Goal: Task Accomplishment & Management: Use online tool/utility

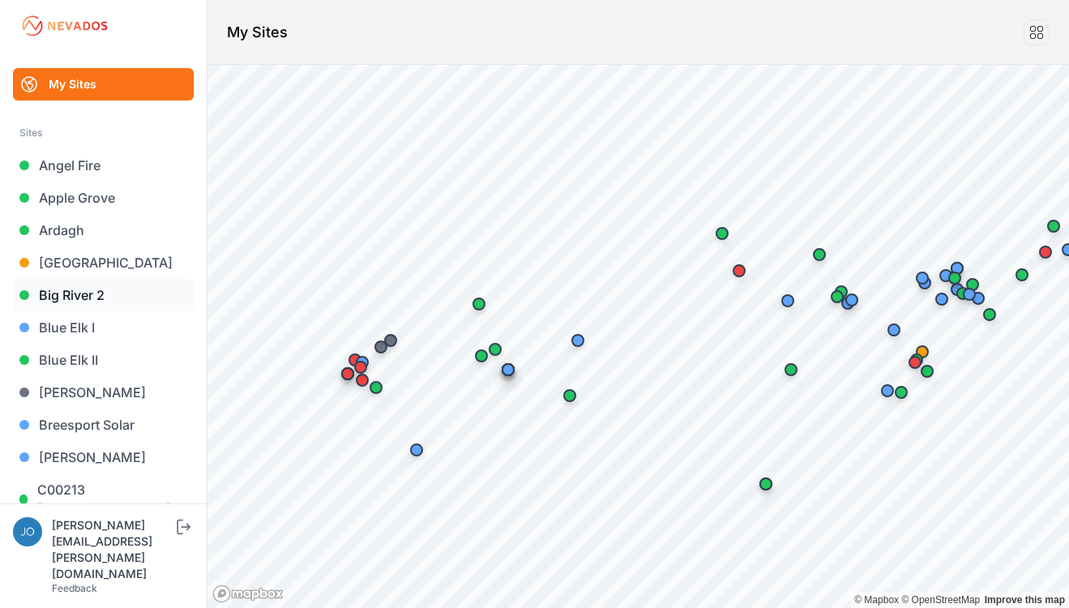
click at [109, 295] on link "Big River 2" at bounding box center [103, 295] width 181 height 32
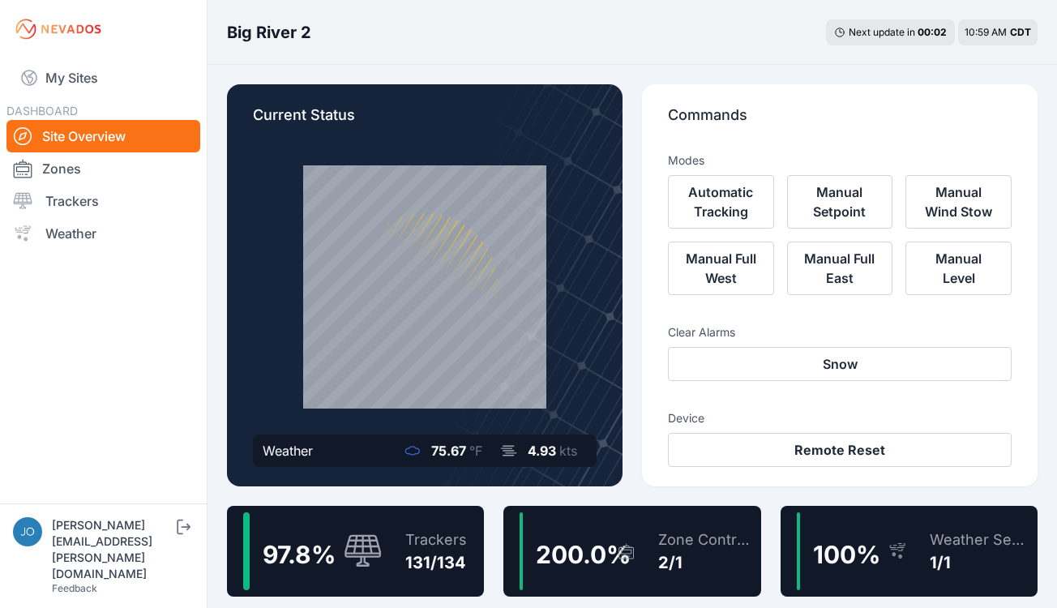
scroll to position [3, 0]
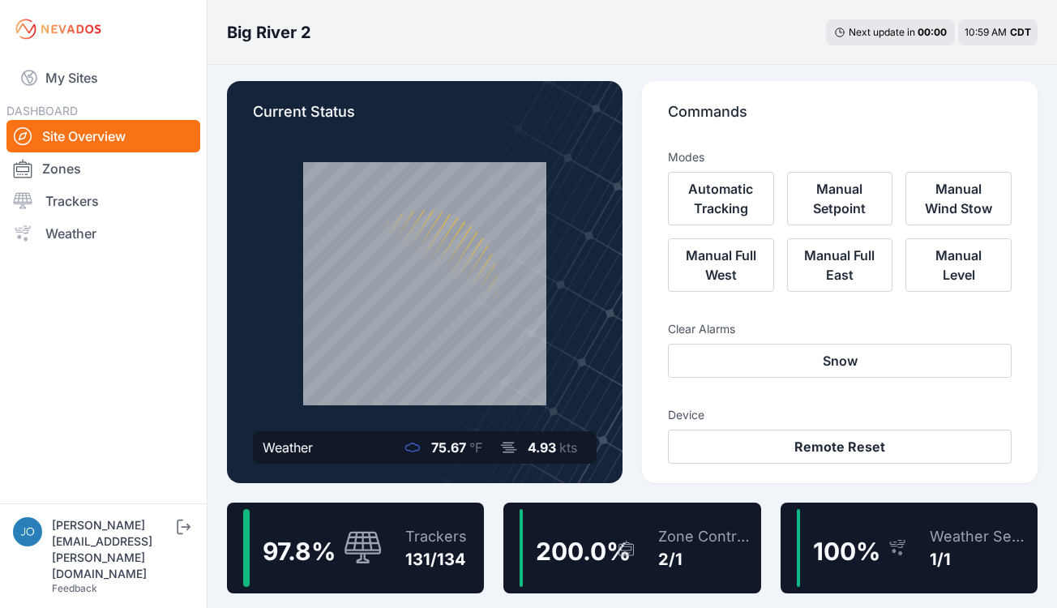
click at [455, 507] on div "97.8 % Trackers 131/134" at bounding box center [355, 548] width 257 height 91
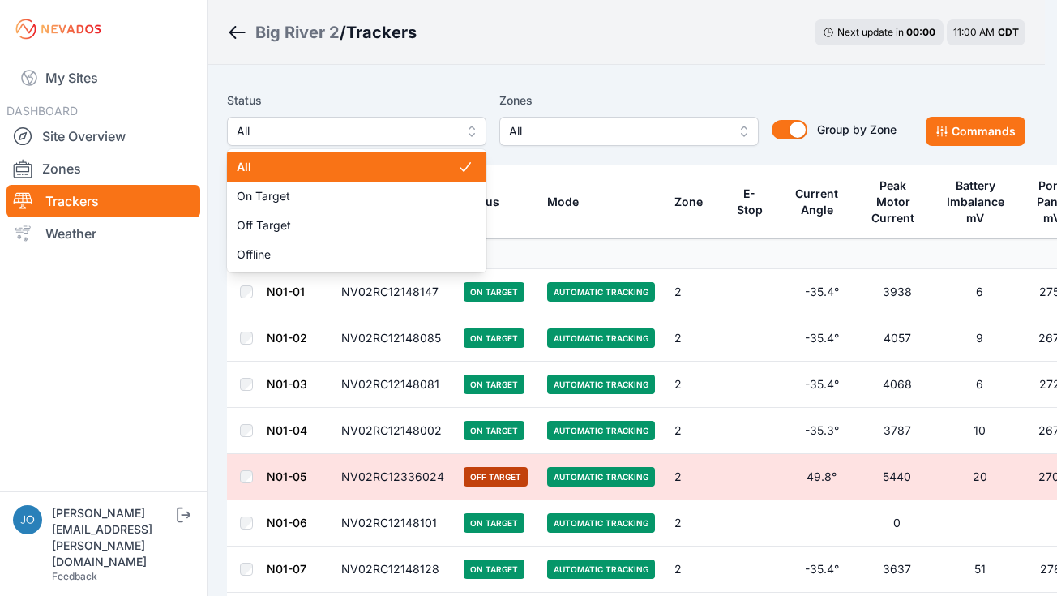
click at [329, 134] on span "All" at bounding box center [345, 131] width 217 height 19
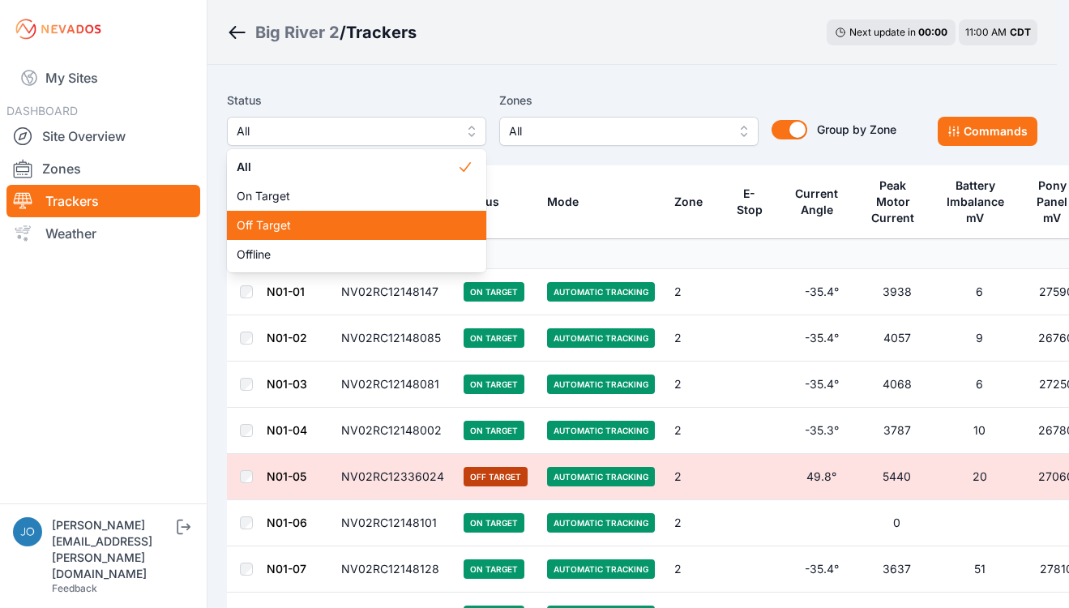
click at [297, 222] on span "Off Target" at bounding box center [347, 225] width 220 height 16
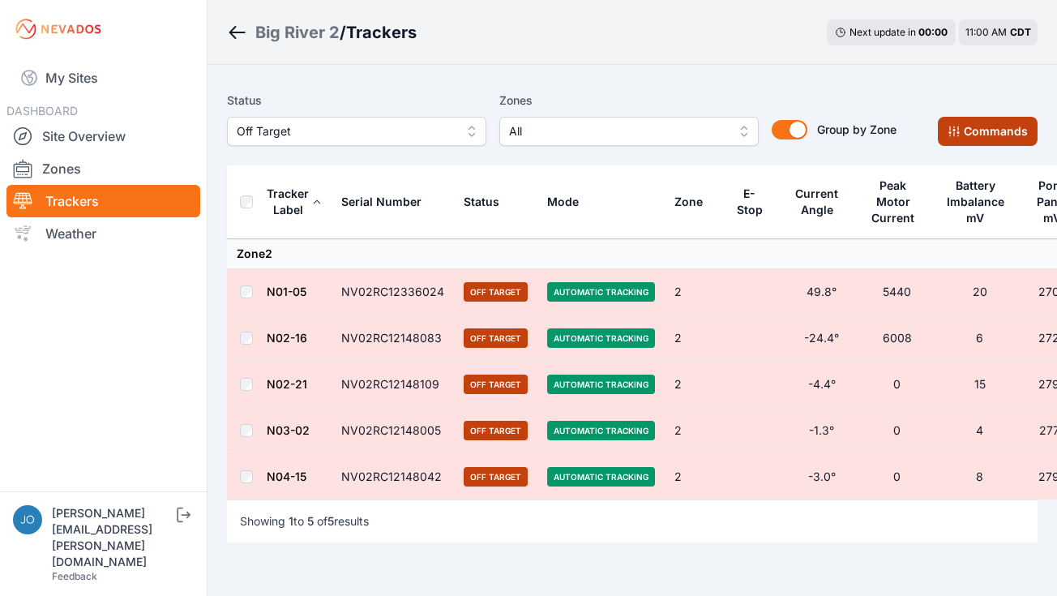
click at [978, 127] on button "Commands" at bounding box center [988, 131] width 100 height 29
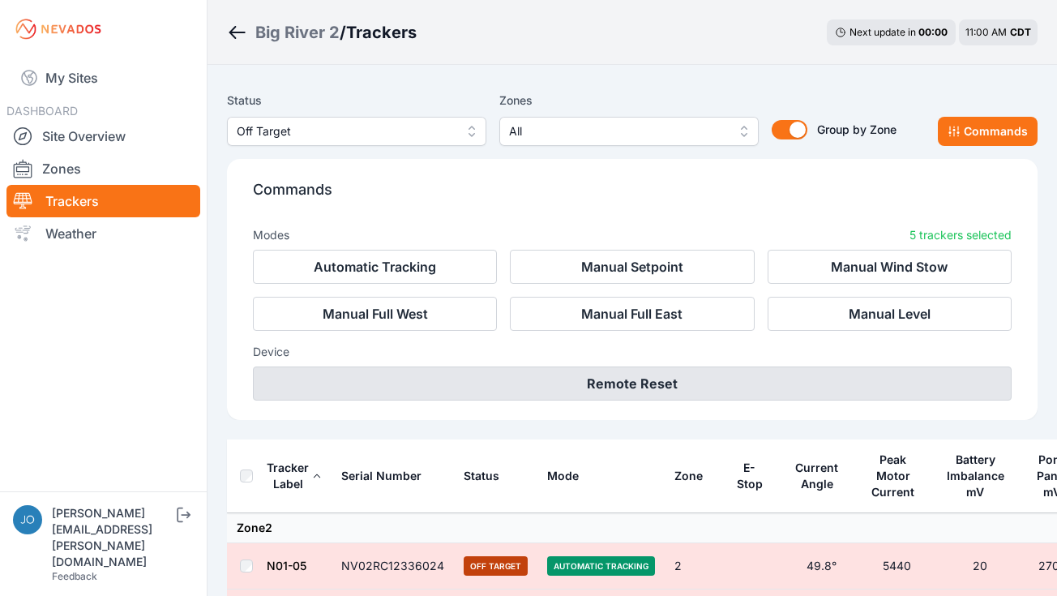
click at [615, 376] on button "Remote Reset" at bounding box center [632, 383] width 759 height 34
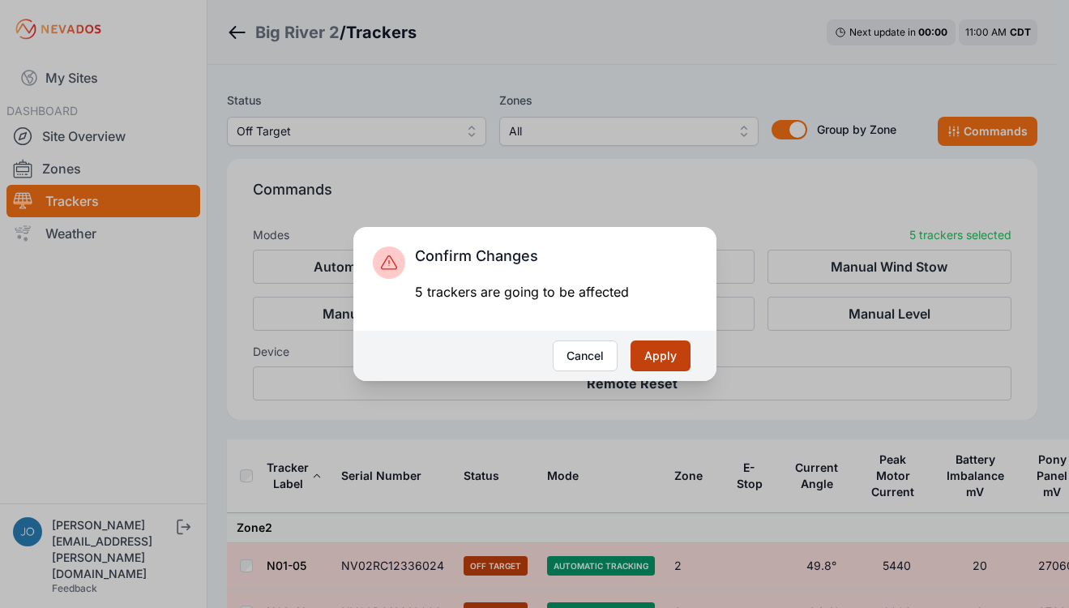
click at [665, 353] on button "Apply" at bounding box center [661, 355] width 60 height 31
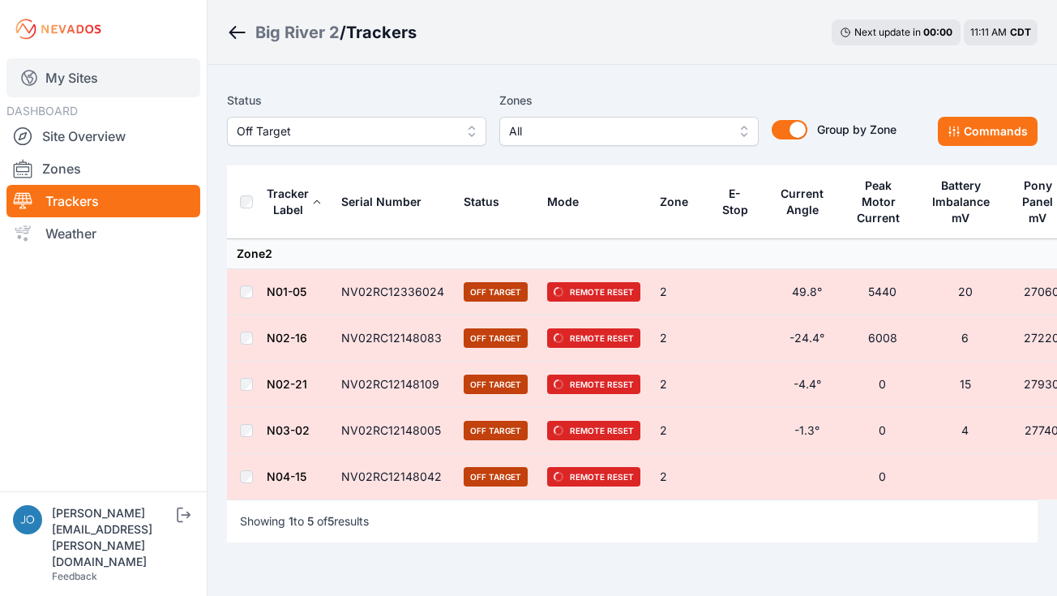
click at [71, 80] on link "My Sites" at bounding box center [103, 77] width 194 height 39
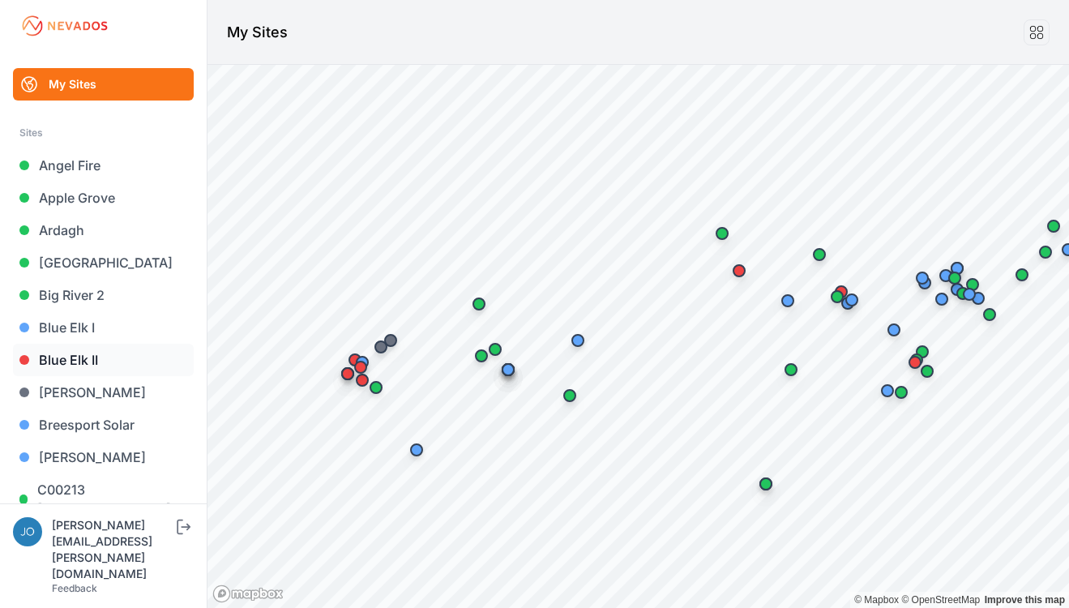
click at [66, 357] on link "Blue Elk II" at bounding box center [103, 360] width 181 height 32
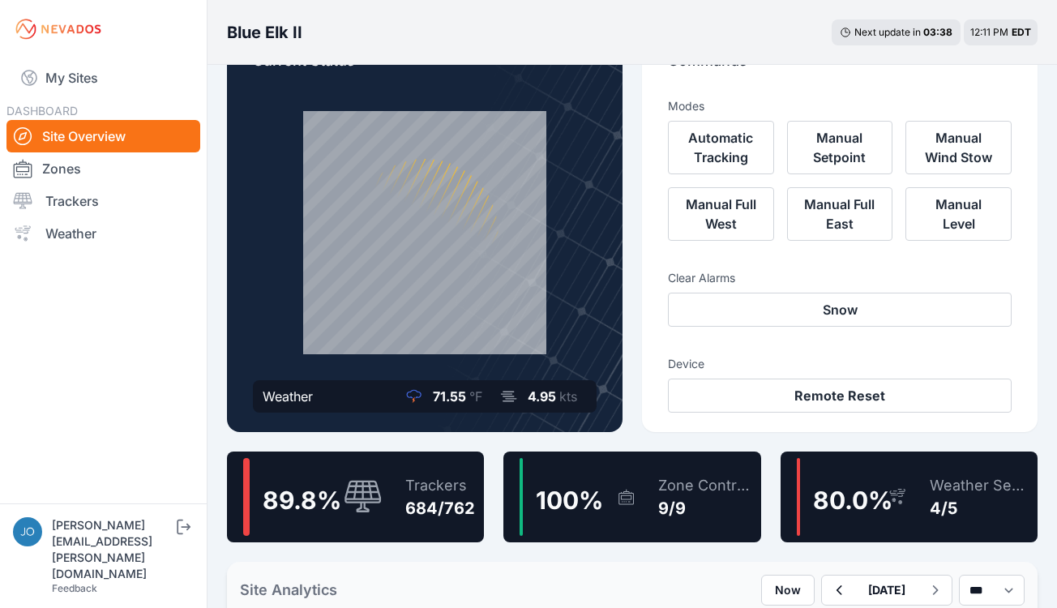
scroll to position [58, 0]
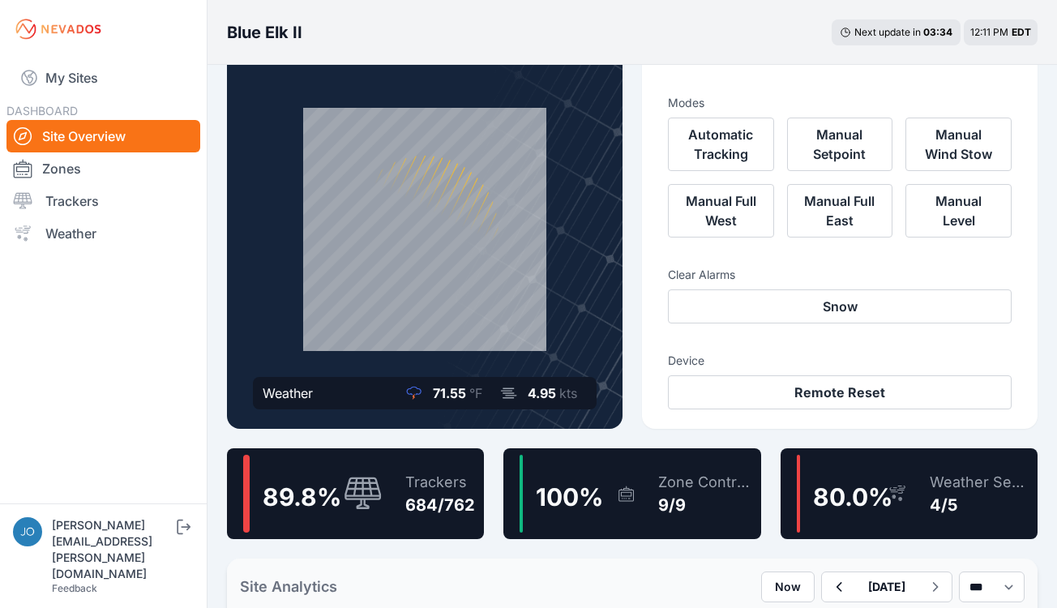
click at [439, 498] on div "684/762" at bounding box center [440, 505] width 70 height 23
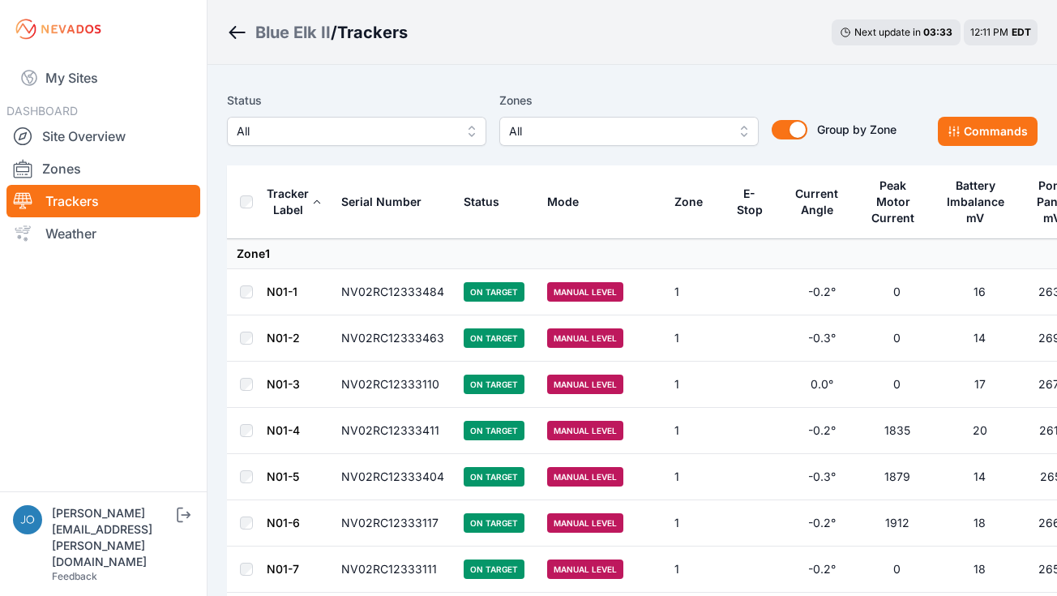
click at [407, 125] on span "All" at bounding box center [345, 131] width 217 height 19
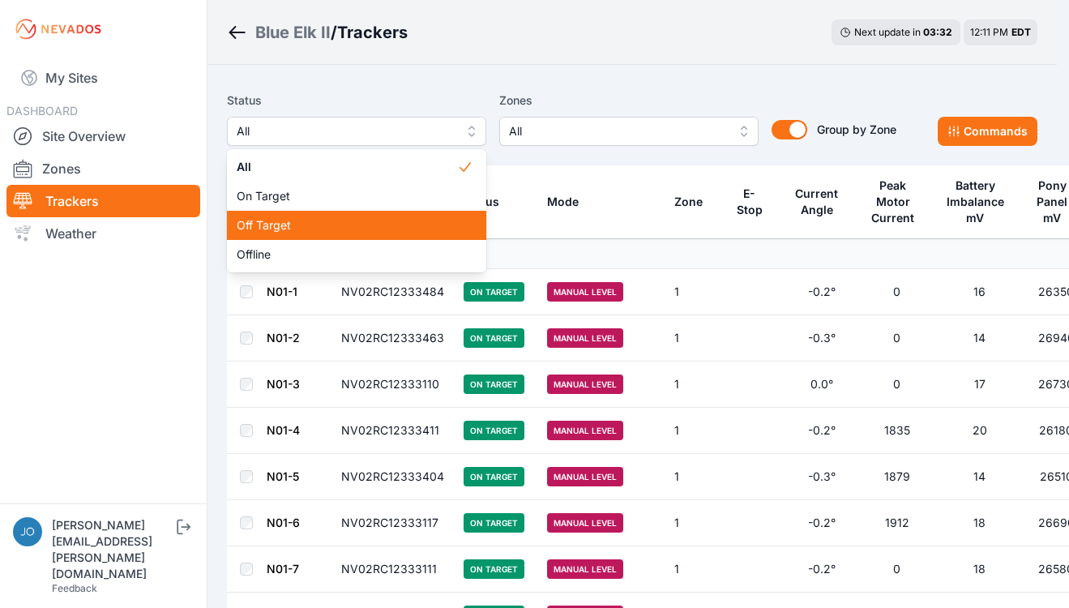
click at [313, 229] on span "Off Target" at bounding box center [347, 225] width 220 height 16
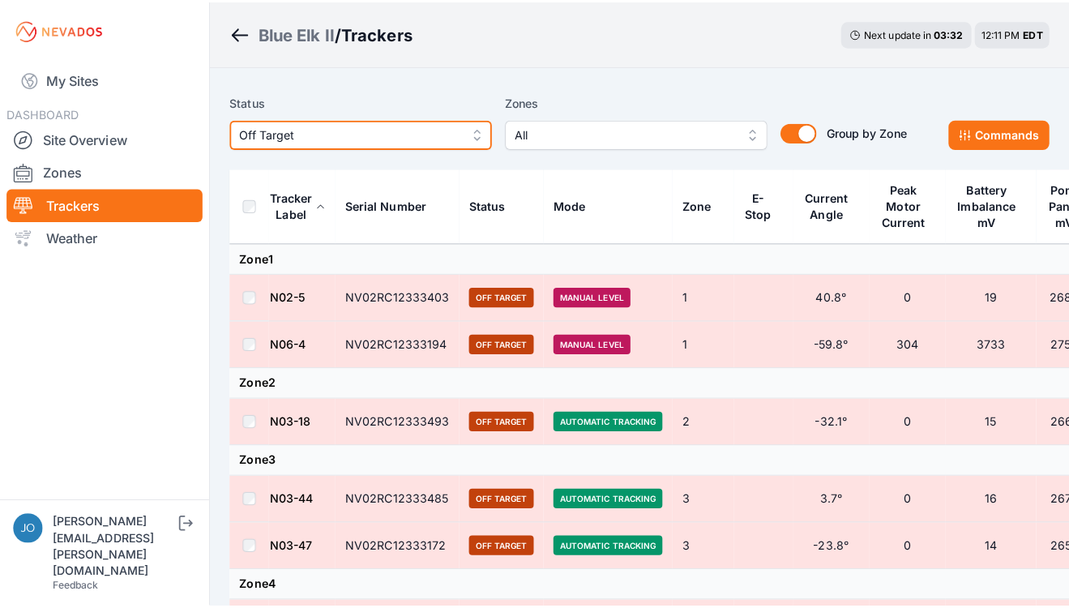
scroll to position [3, 0]
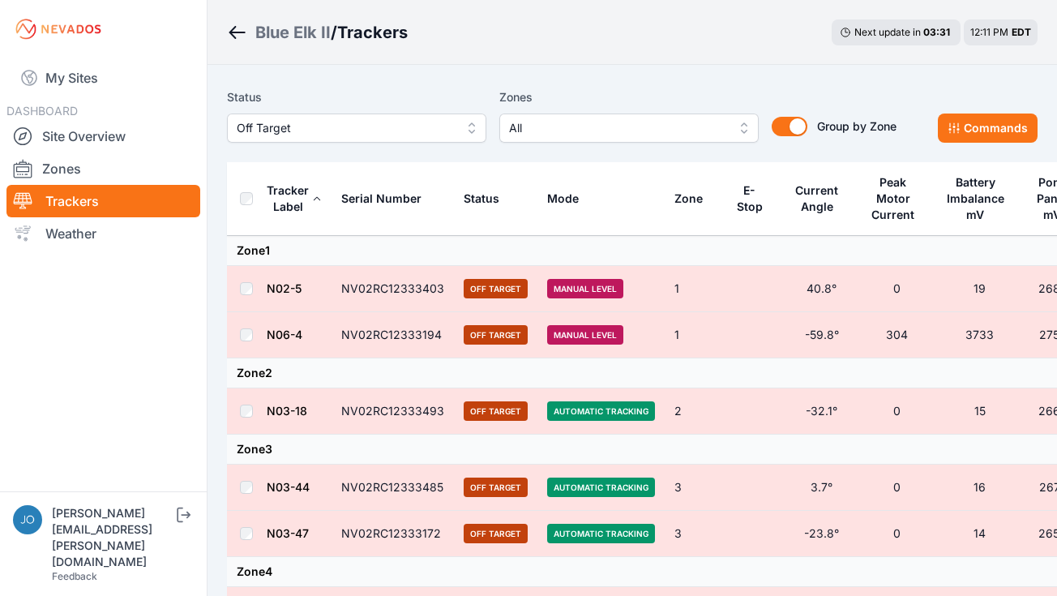
click at [237, 194] on th at bounding box center [246, 199] width 39 height 74
click at [1019, 127] on button "Commands" at bounding box center [988, 127] width 100 height 29
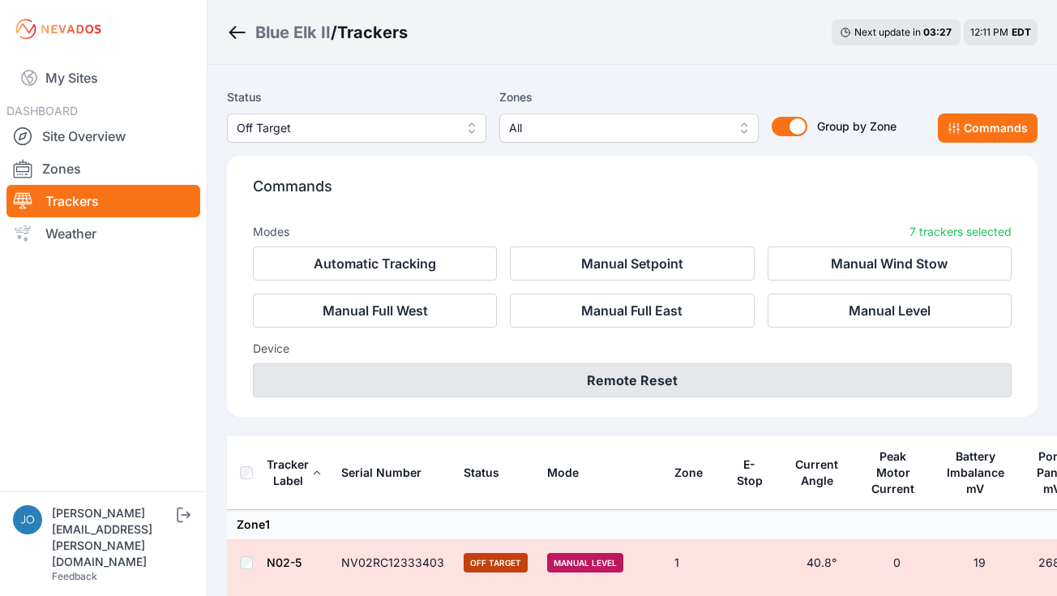
click at [643, 371] on button "Remote Reset" at bounding box center [632, 380] width 759 height 34
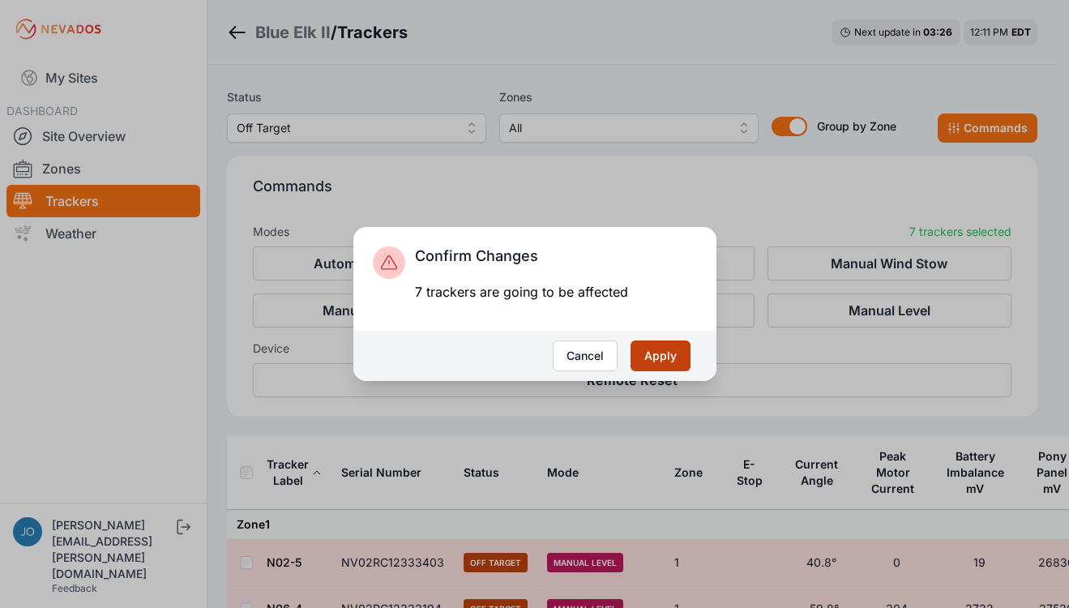
click at [654, 362] on button "Apply" at bounding box center [661, 355] width 60 height 31
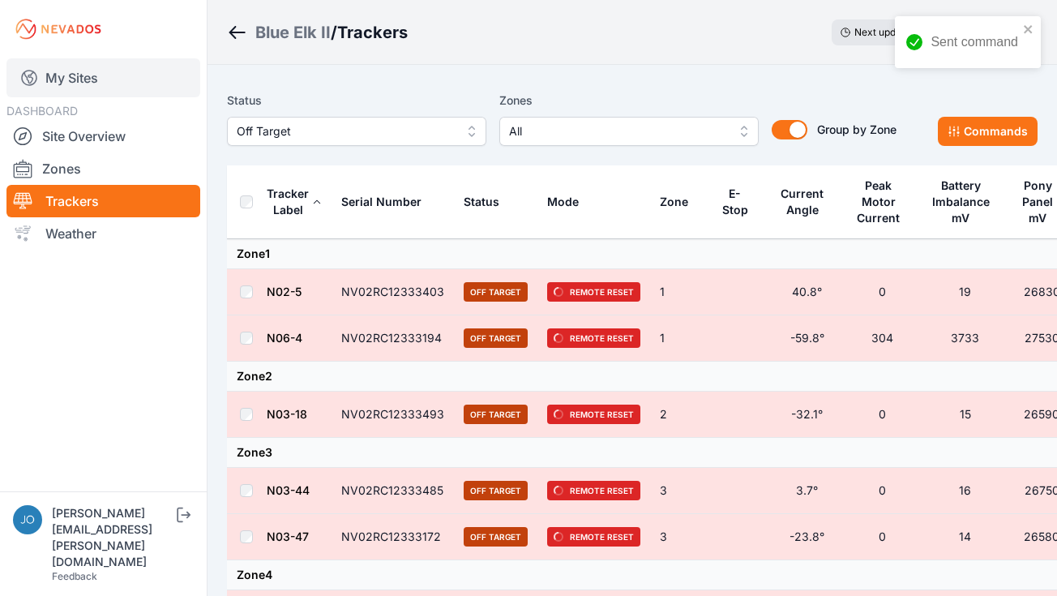
click at [64, 65] on link "My Sites" at bounding box center [103, 77] width 194 height 39
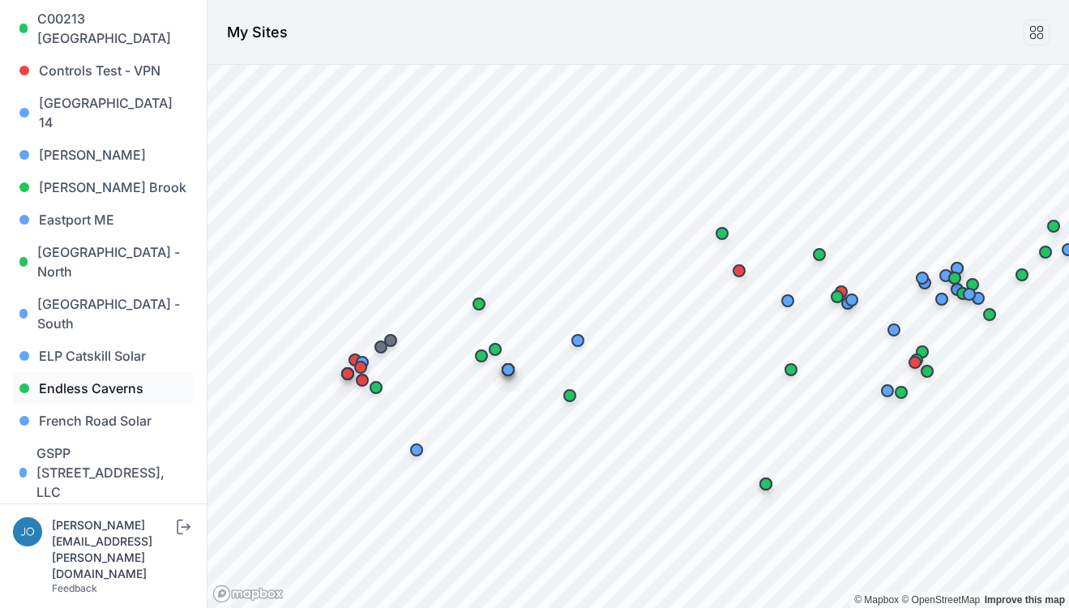
scroll to position [571, 0]
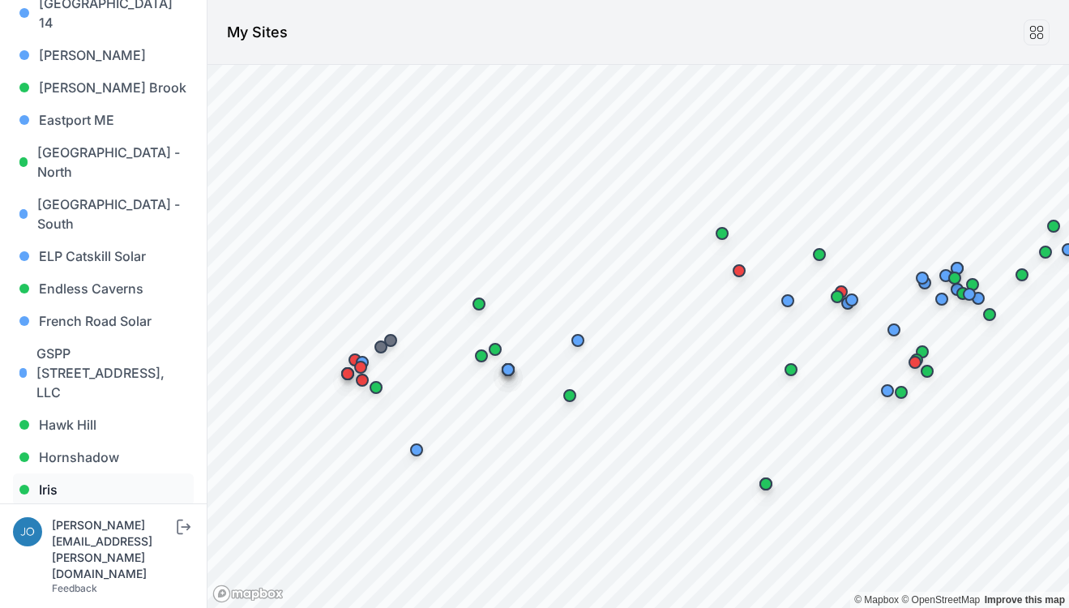
click at [64, 473] on link "Iris" at bounding box center [103, 489] width 181 height 32
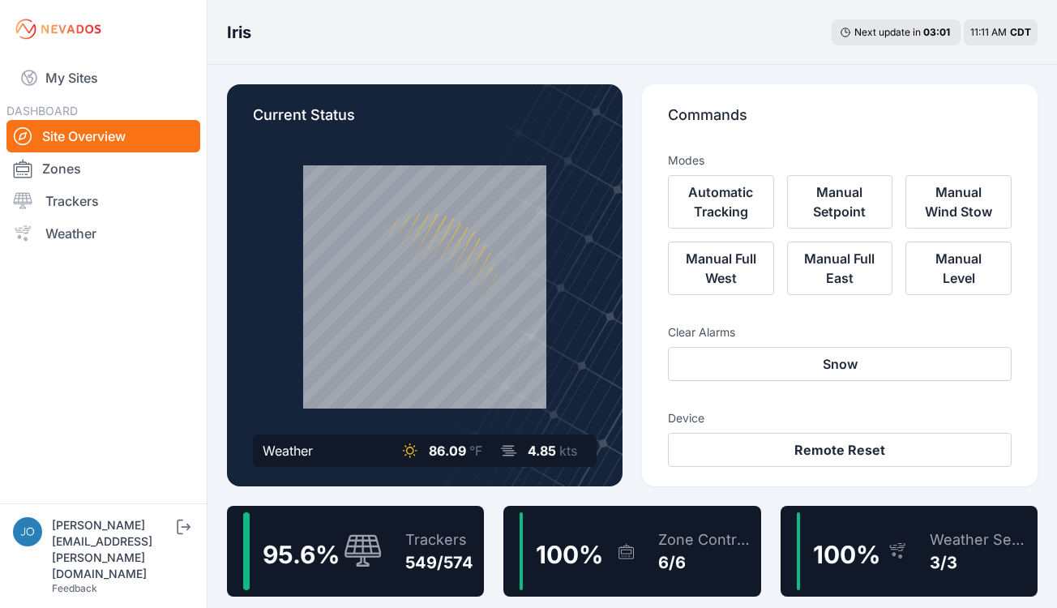
click at [360, 519] on div "95.6 %" at bounding box center [312, 551] width 139 height 78
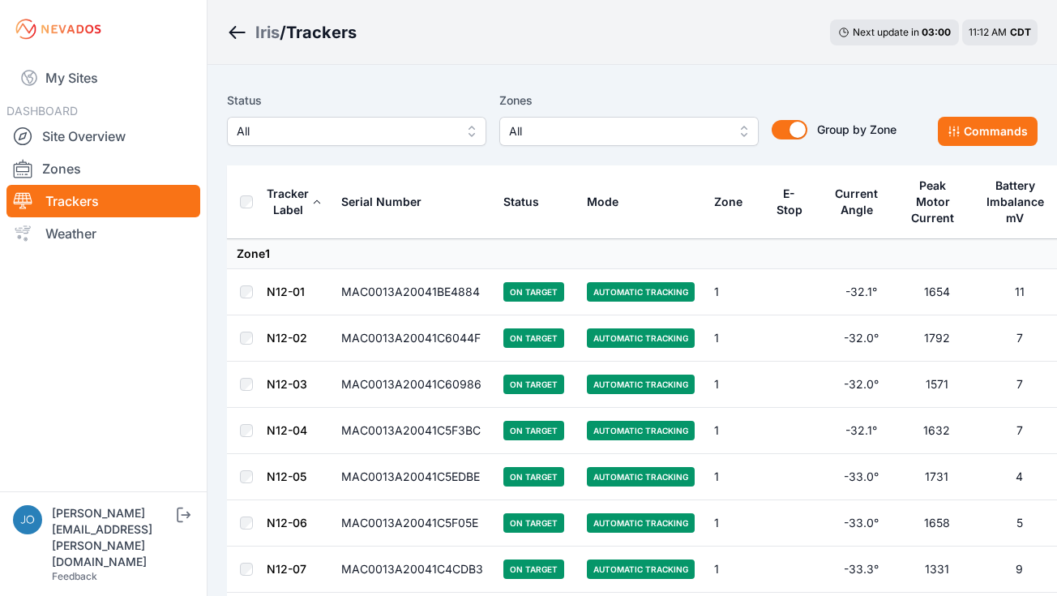
click at [297, 129] on span "All" at bounding box center [345, 131] width 217 height 19
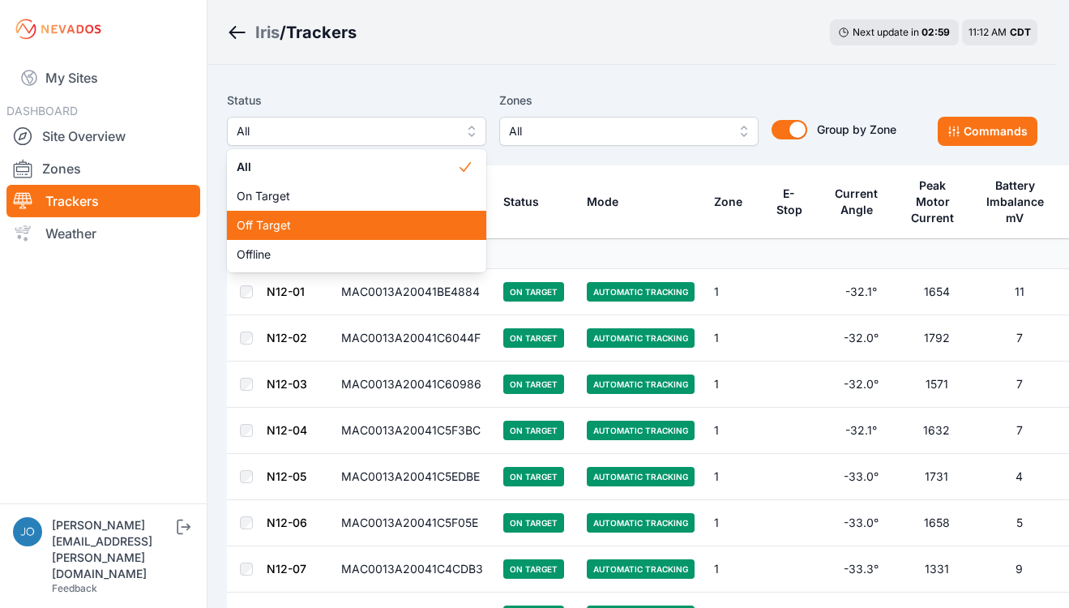
click at [276, 214] on div "Off Target" at bounding box center [356, 225] width 259 height 29
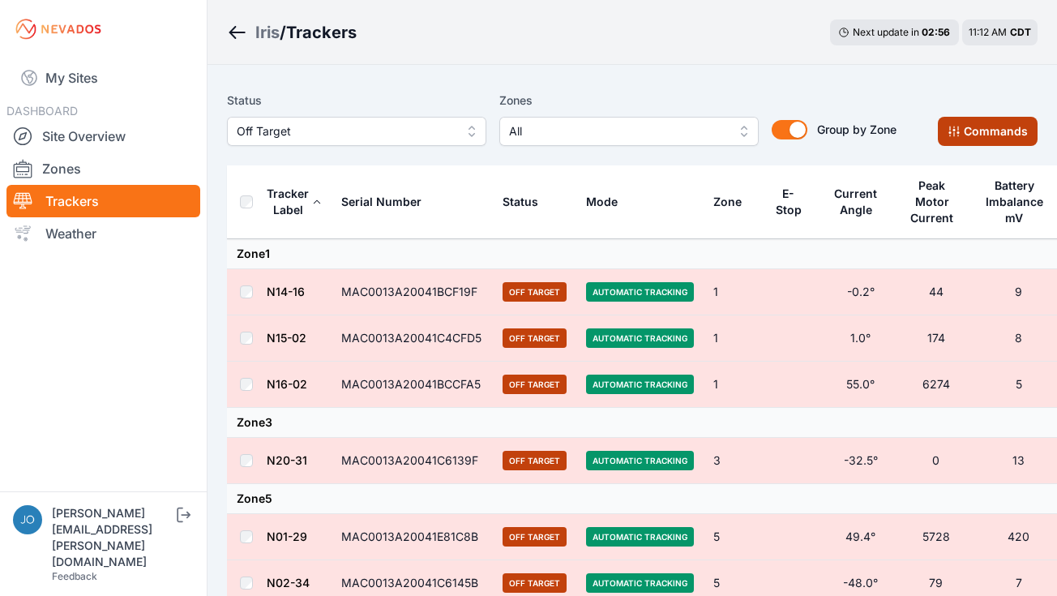
click at [988, 130] on button "Commands" at bounding box center [988, 131] width 100 height 29
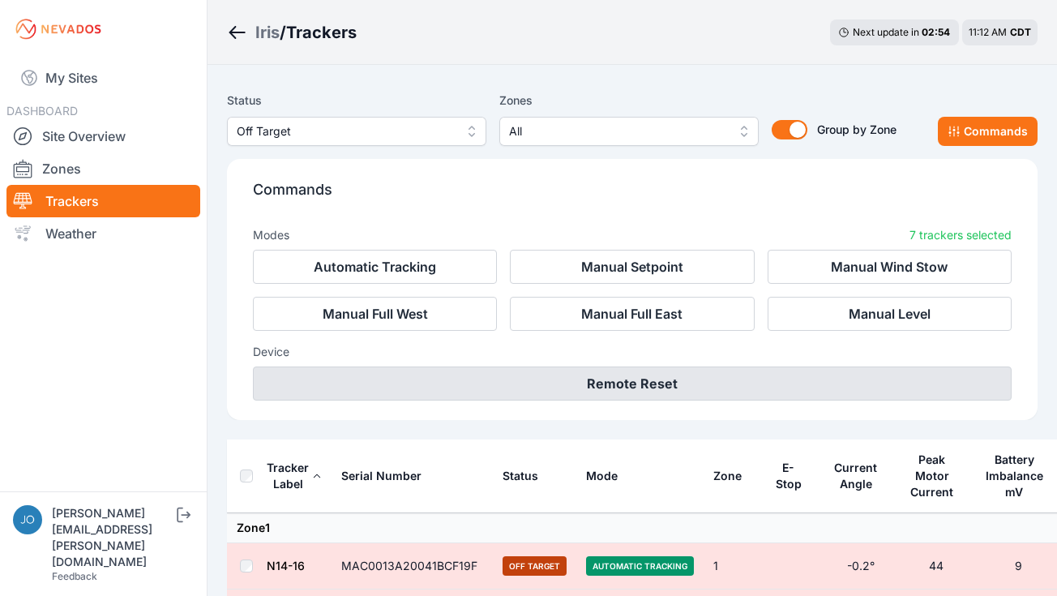
click at [601, 383] on button "Remote Reset" at bounding box center [632, 383] width 759 height 34
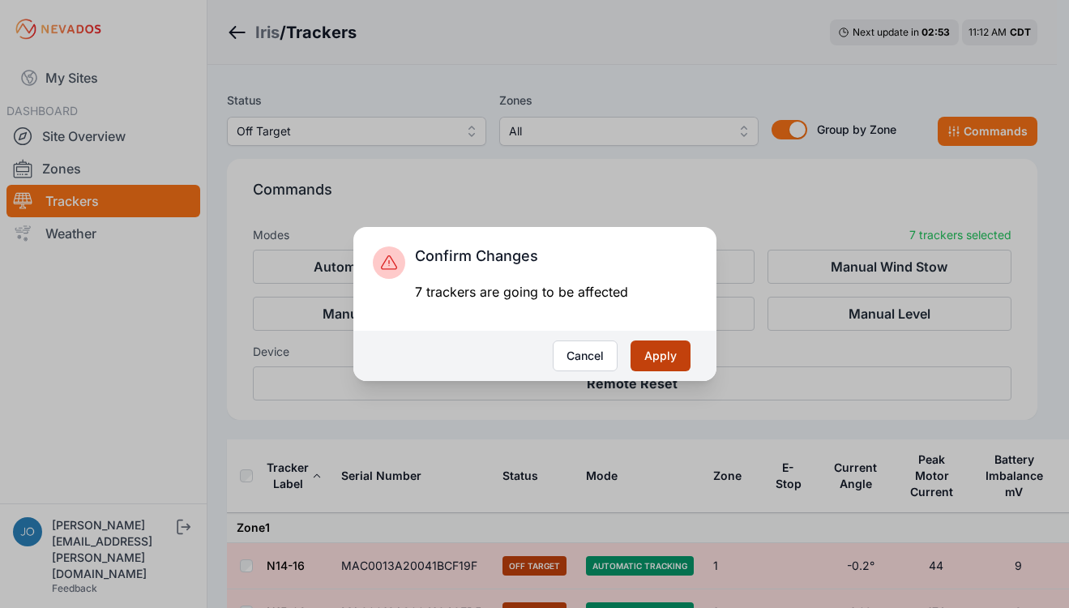
click at [646, 354] on button "Apply" at bounding box center [661, 355] width 60 height 31
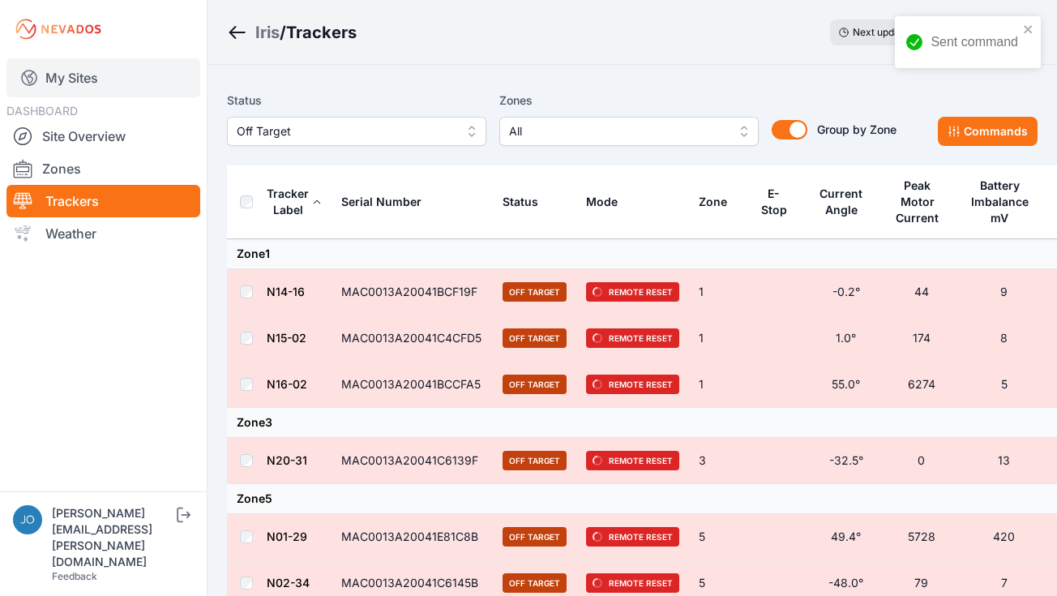
click at [94, 89] on link "My Sites" at bounding box center [103, 77] width 194 height 39
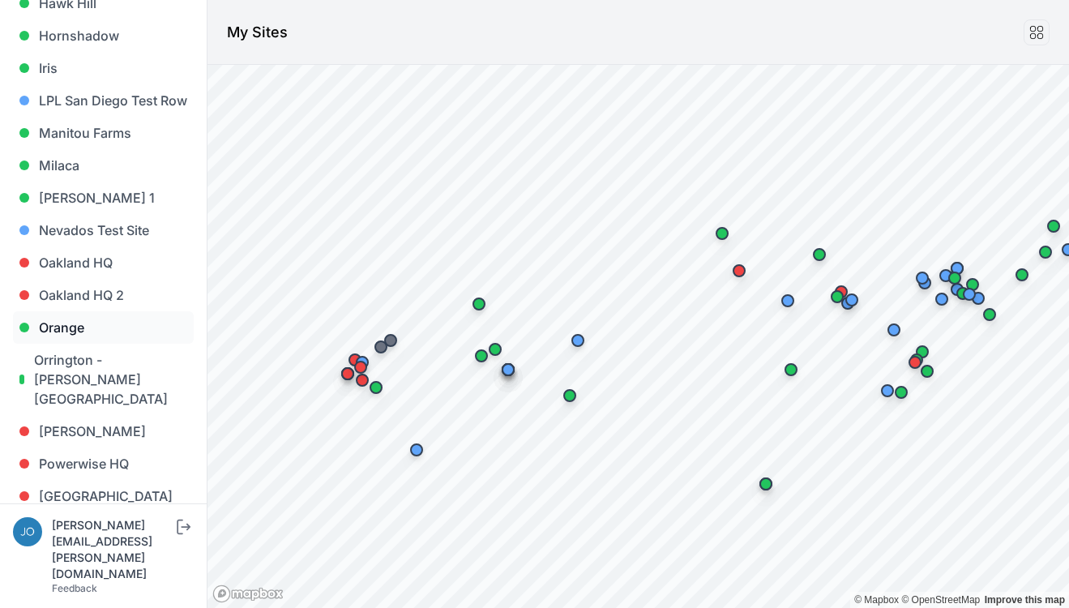
scroll to position [995, 0]
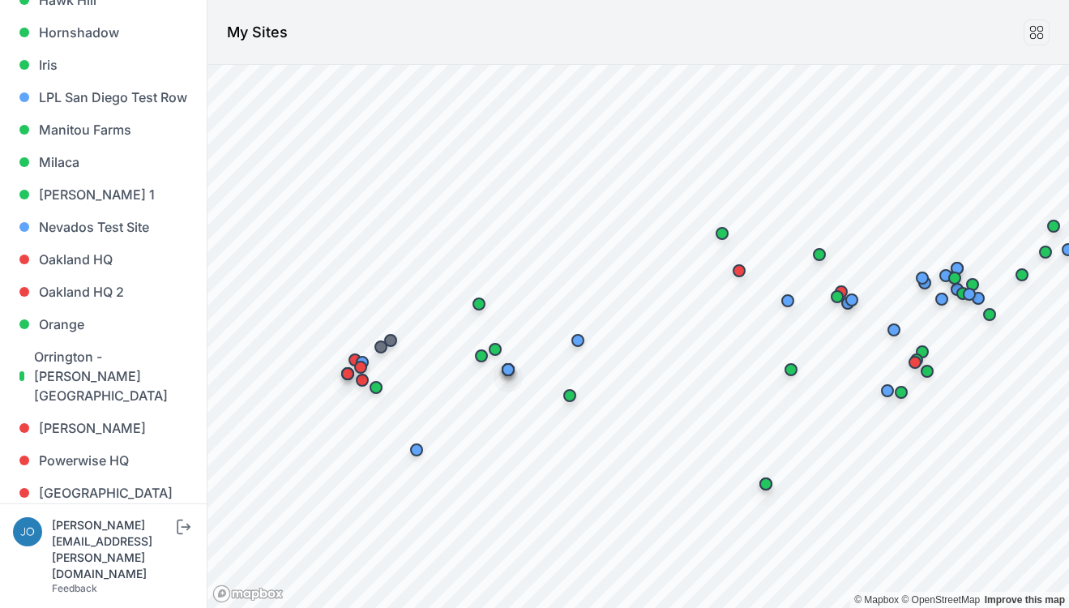
click at [58, 541] on link "River Fork" at bounding box center [103, 557] width 181 height 32
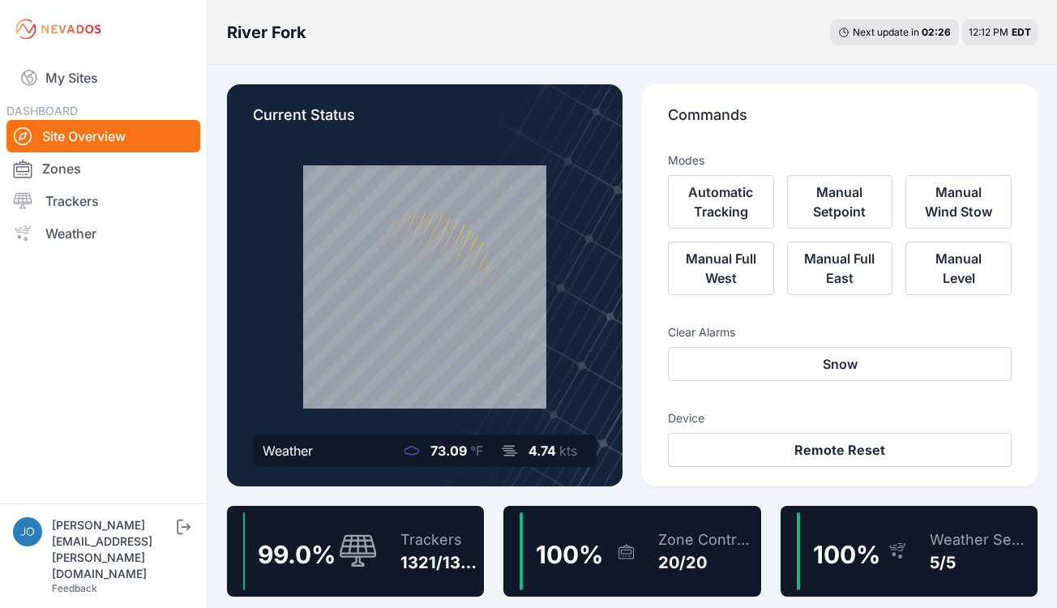
click at [380, 534] on div "99.0 % Trackers 1321/1335" at bounding box center [355, 551] width 257 height 91
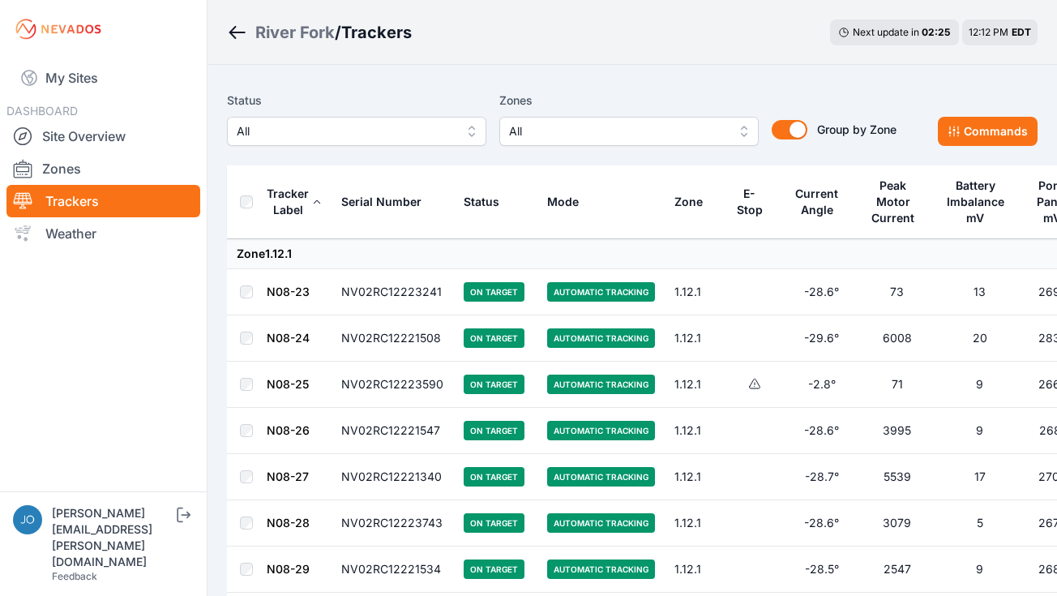
click at [293, 139] on span "All" at bounding box center [345, 131] width 217 height 19
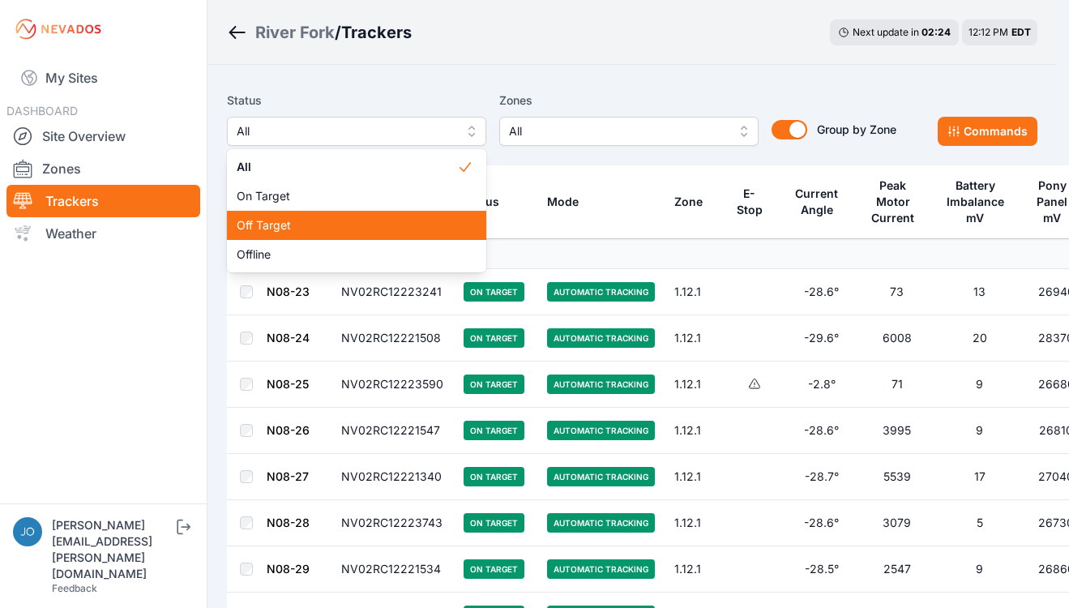
click at [286, 223] on span "Off Target" at bounding box center [347, 225] width 220 height 16
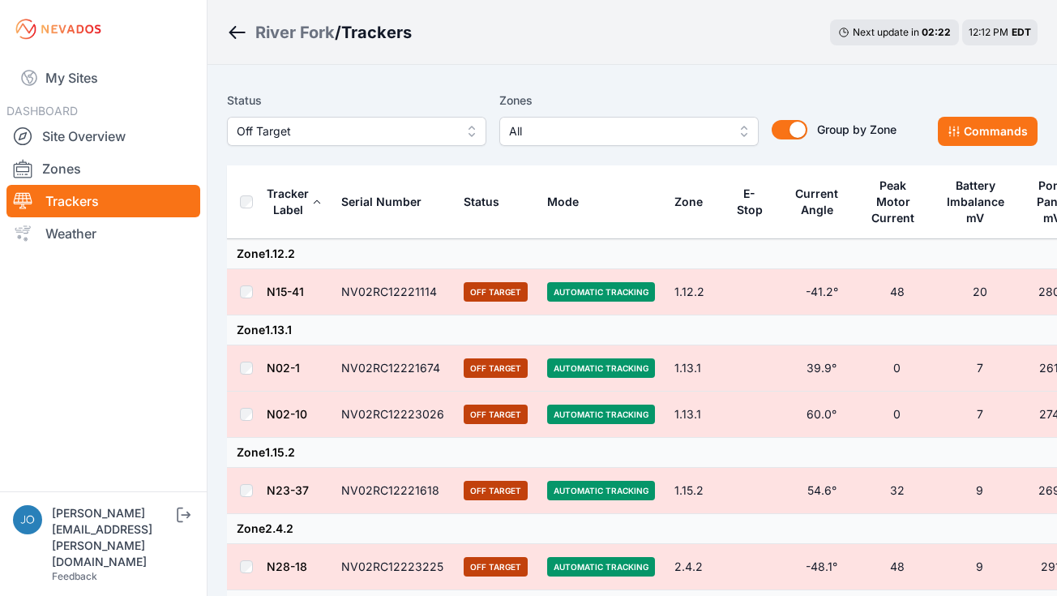
click at [247, 208] on th at bounding box center [246, 202] width 39 height 74
click at [968, 142] on button "Commands" at bounding box center [988, 131] width 100 height 29
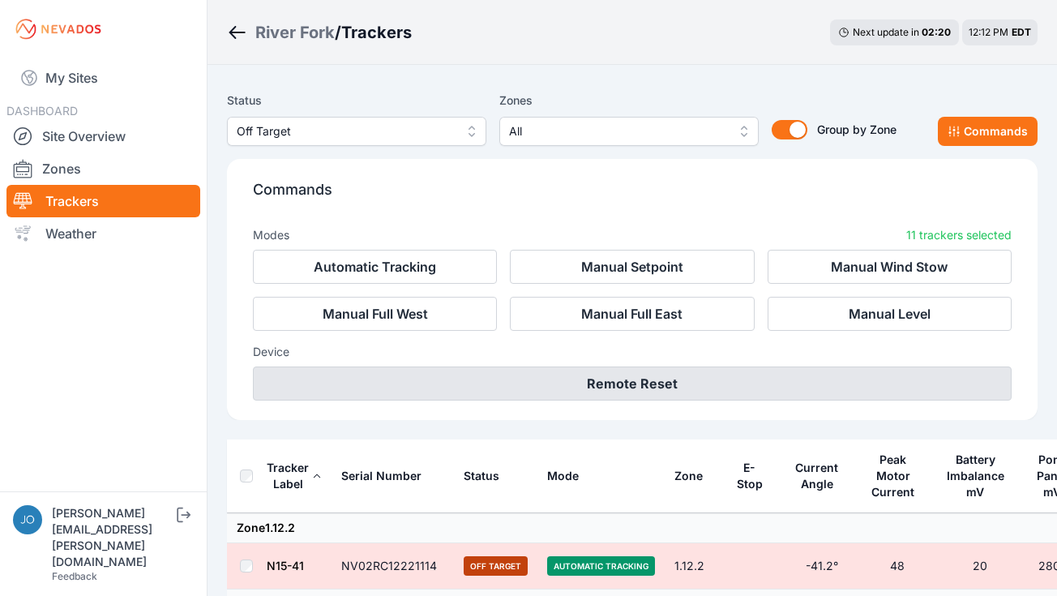
click at [700, 382] on button "Remote Reset" at bounding box center [632, 383] width 759 height 34
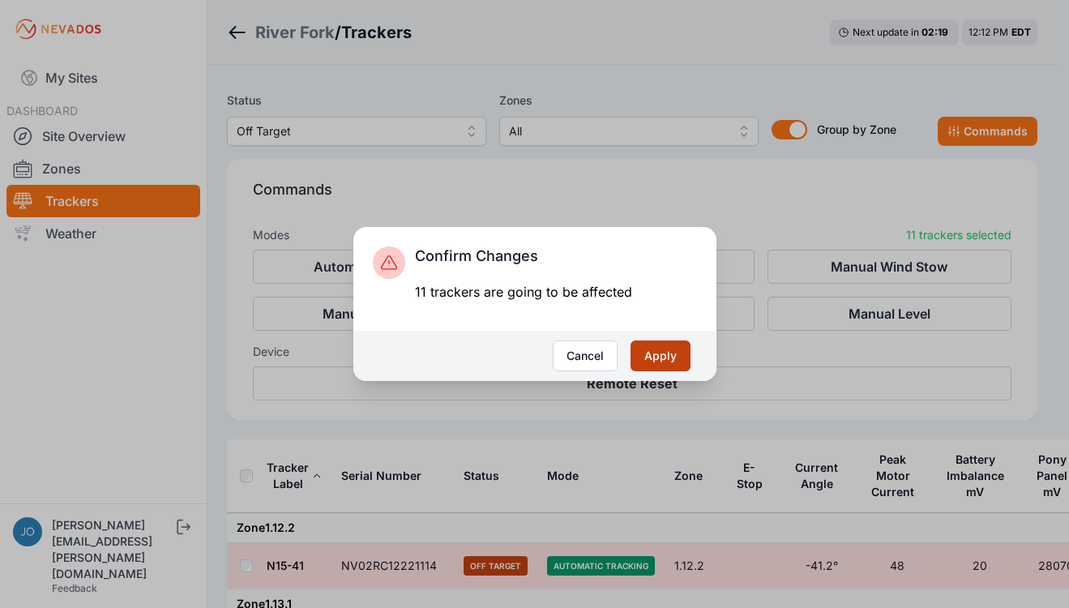
click at [674, 354] on button "Apply" at bounding box center [661, 355] width 60 height 31
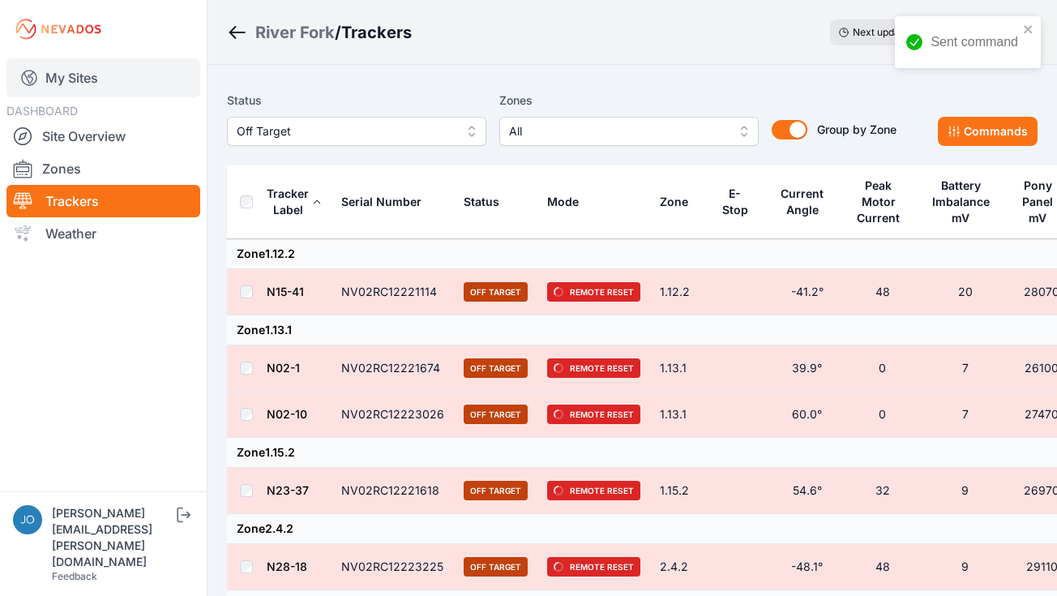
click at [93, 95] on link "My Sites" at bounding box center [103, 77] width 194 height 39
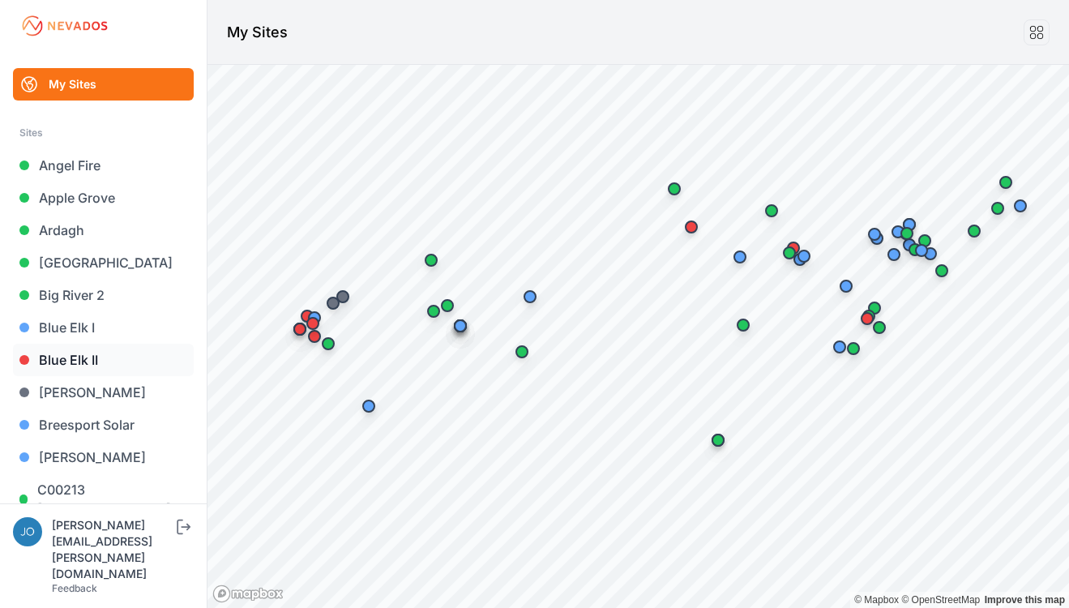
scroll to position [1354, 0]
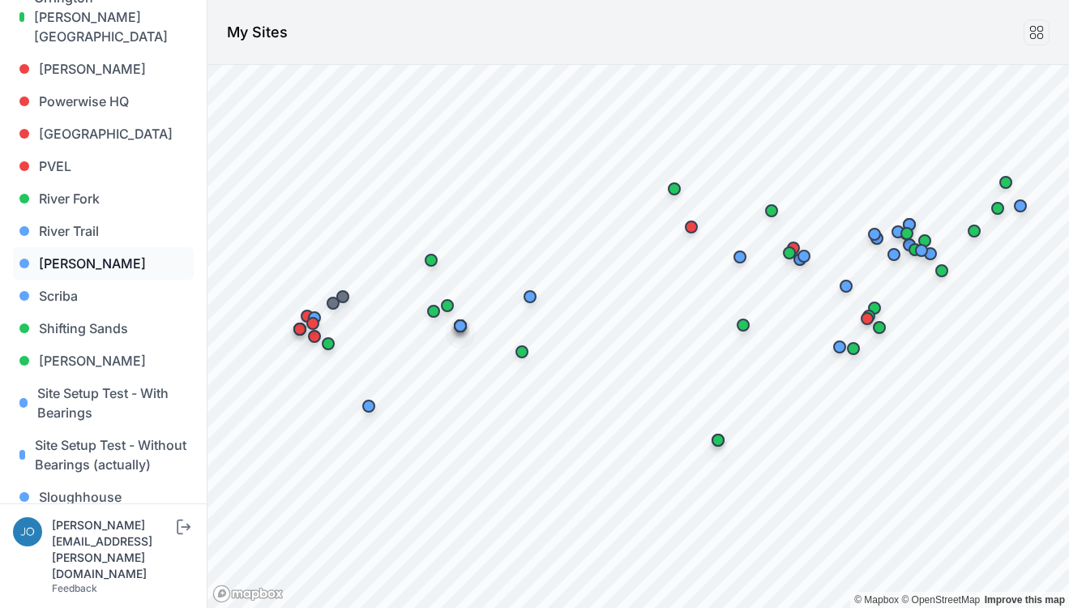
click at [60, 247] on link "[PERSON_NAME]" at bounding box center [103, 263] width 181 height 32
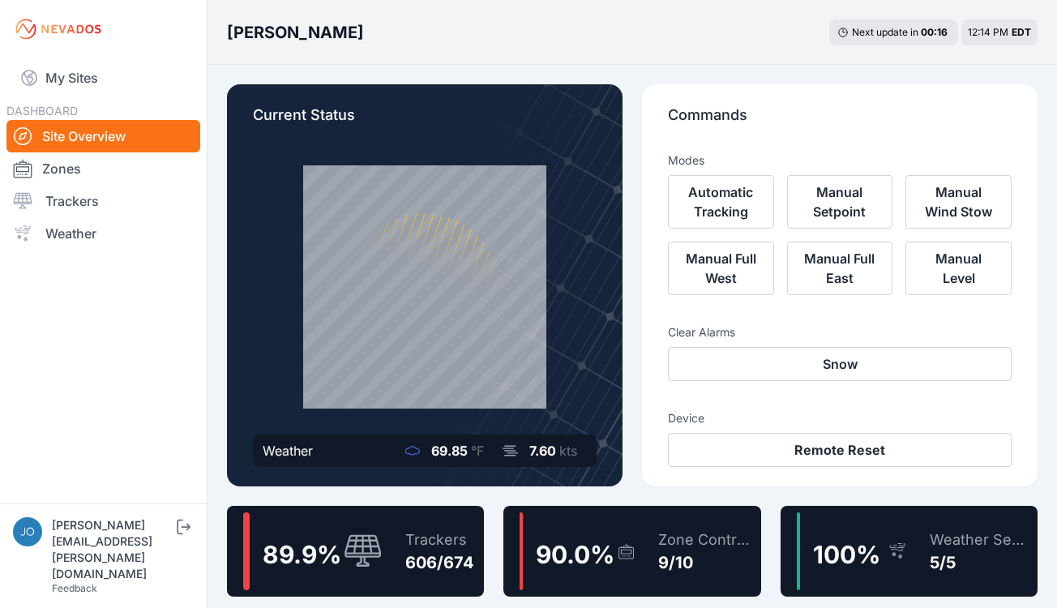
click at [451, 521] on div "Trackers 606/674" at bounding box center [431, 551] width 85 height 78
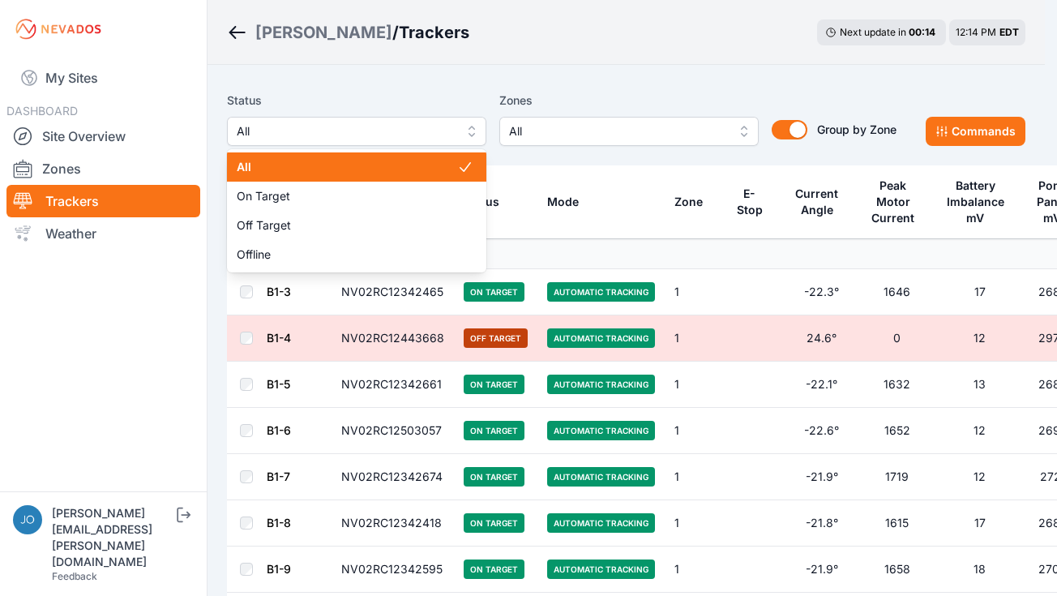
click at [365, 136] on span "All" at bounding box center [345, 131] width 217 height 19
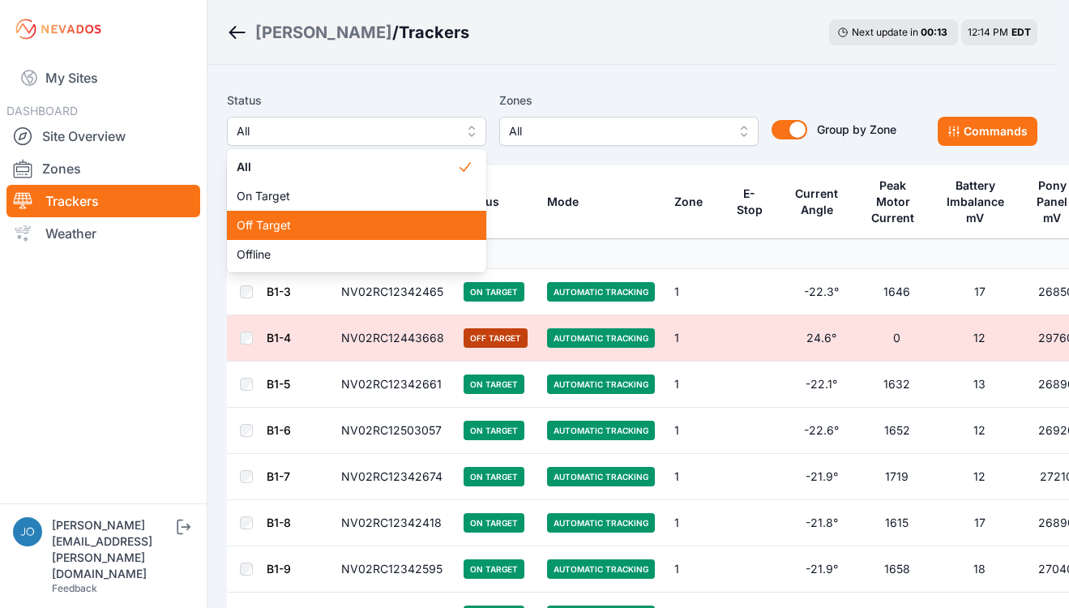
click at [328, 216] on div "Off Target" at bounding box center [356, 225] width 259 height 29
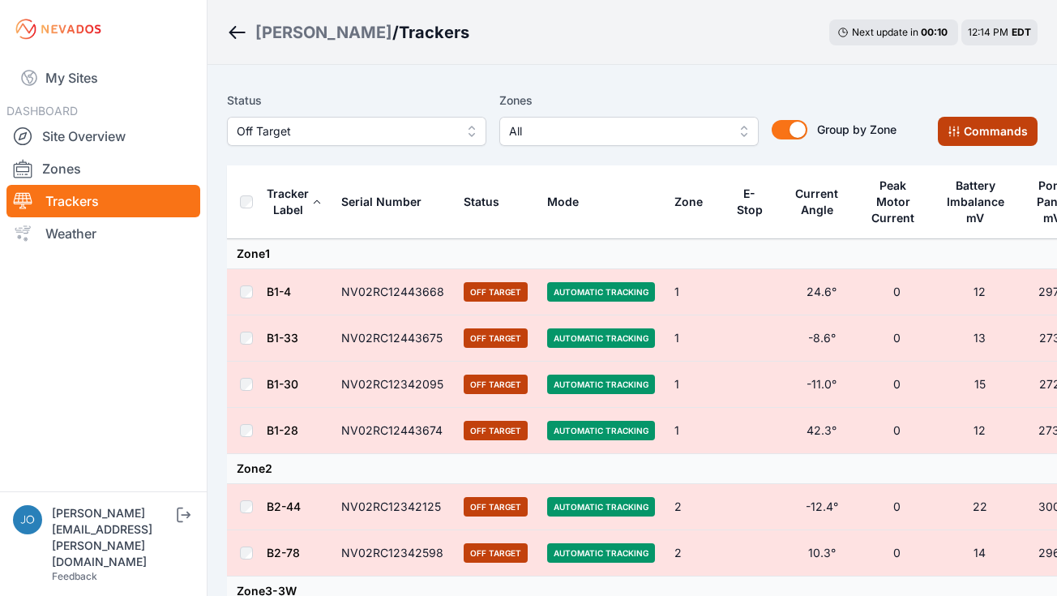
click at [978, 139] on button "Commands" at bounding box center [988, 131] width 100 height 29
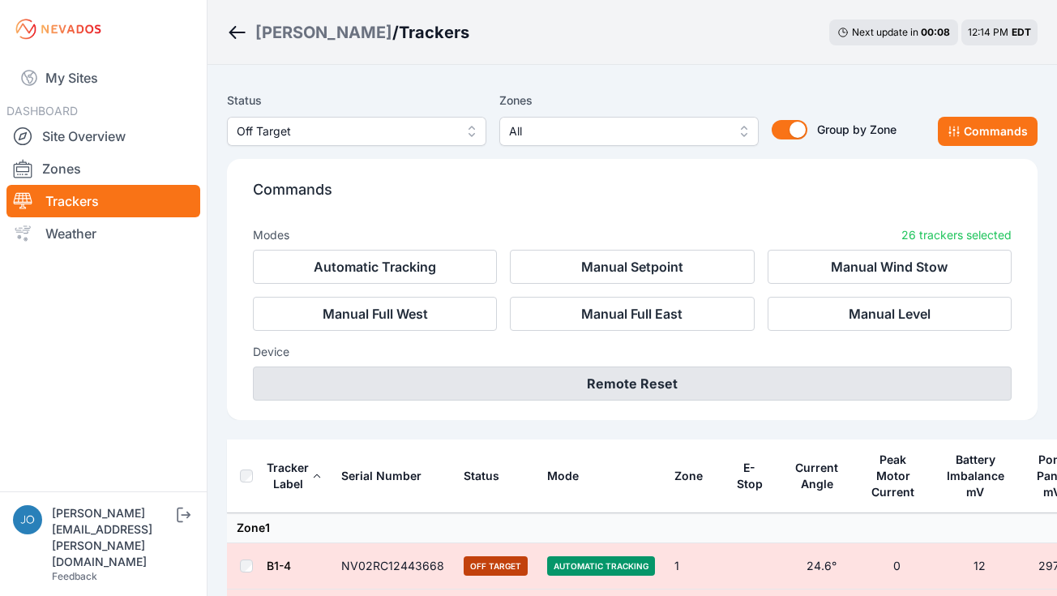
click at [657, 380] on button "Remote Reset" at bounding box center [632, 383] width 759 height 34
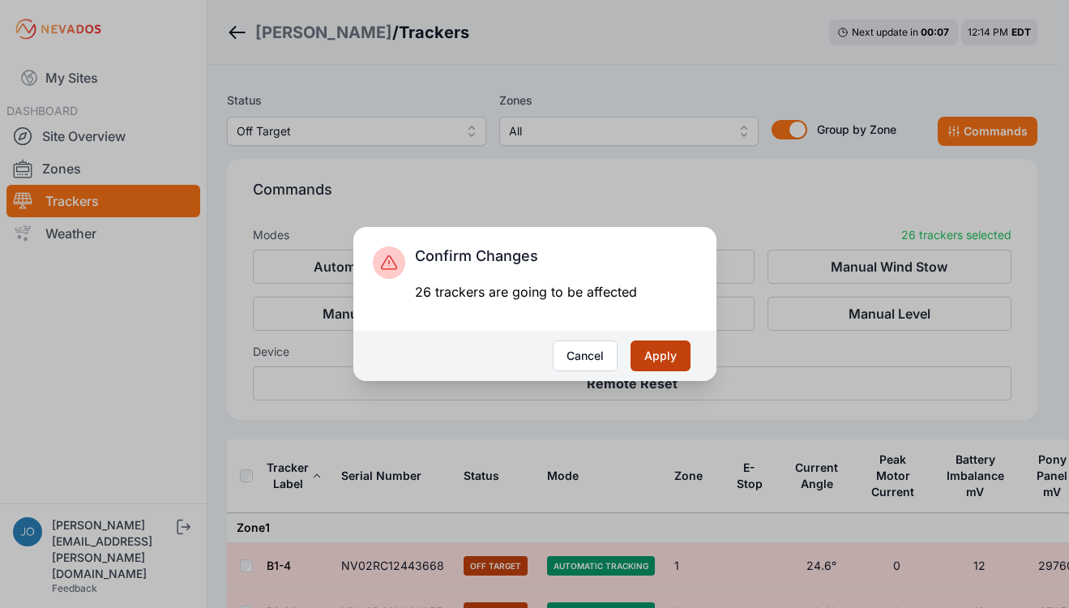
click at [675, 358] on button "Apply" at bounding box center [661, 355] width 60 height 31
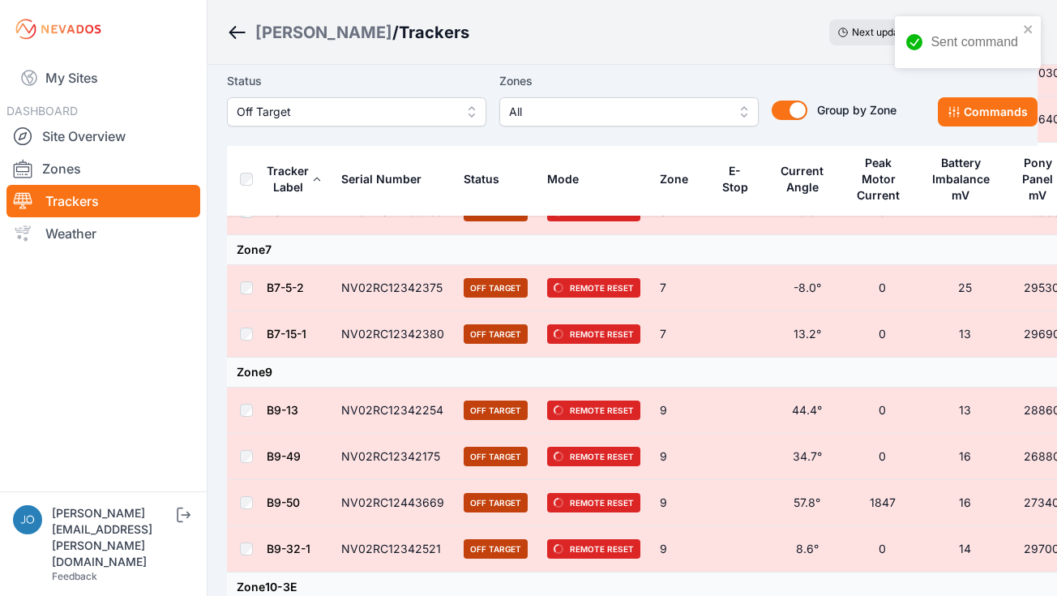
scroll to position [1277, 0]
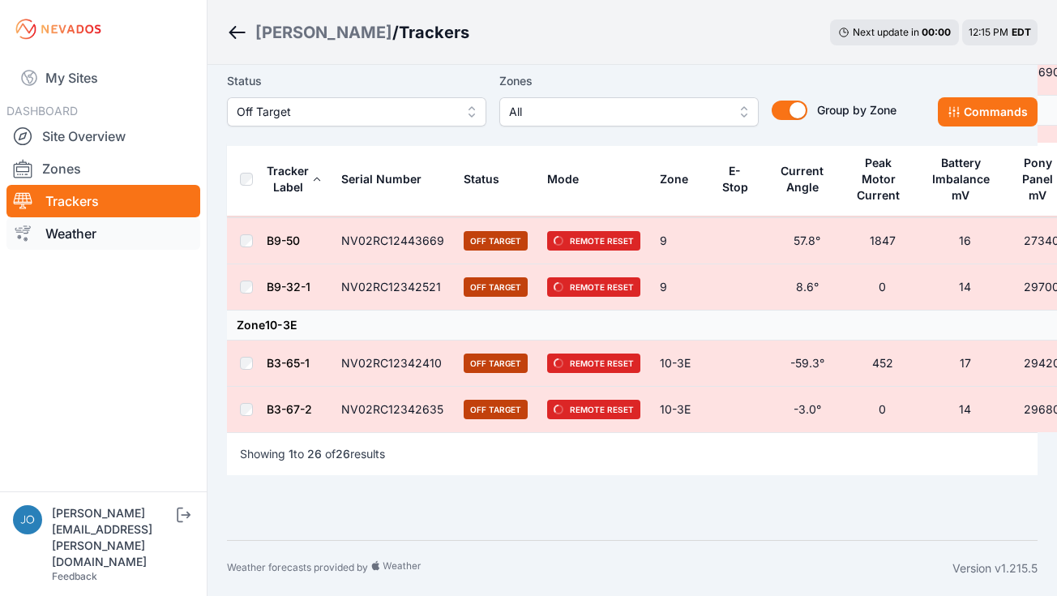
click at [77, 246] on link "Weather" at bounding box center [103, 233] width 194 height 32
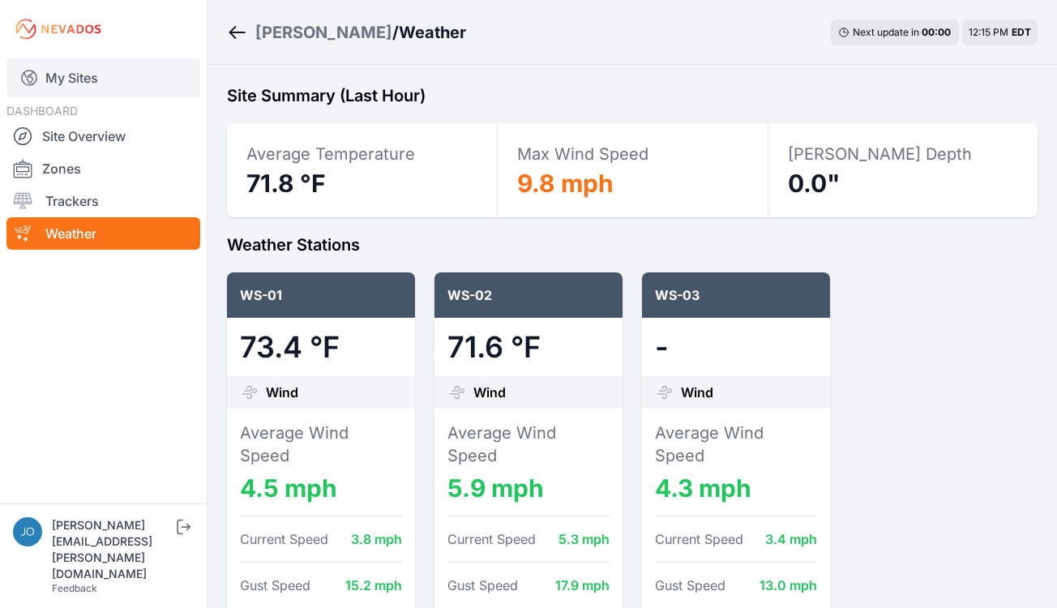
click at [60, 71] on link "My Sites" at bounding box center [103, 77] width 194 height 39
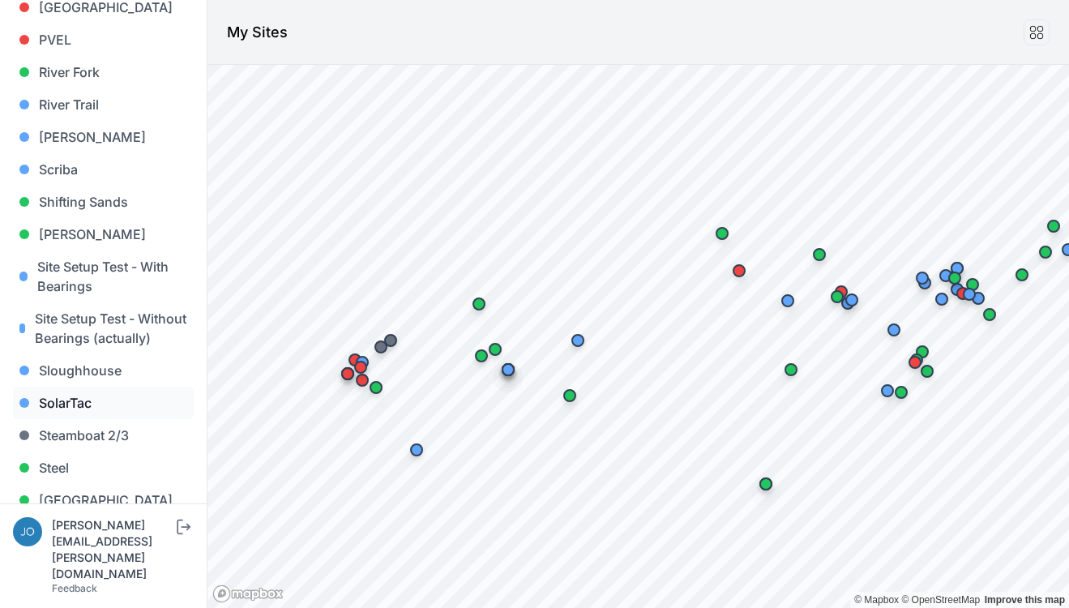
scroll to position [1484, 0]
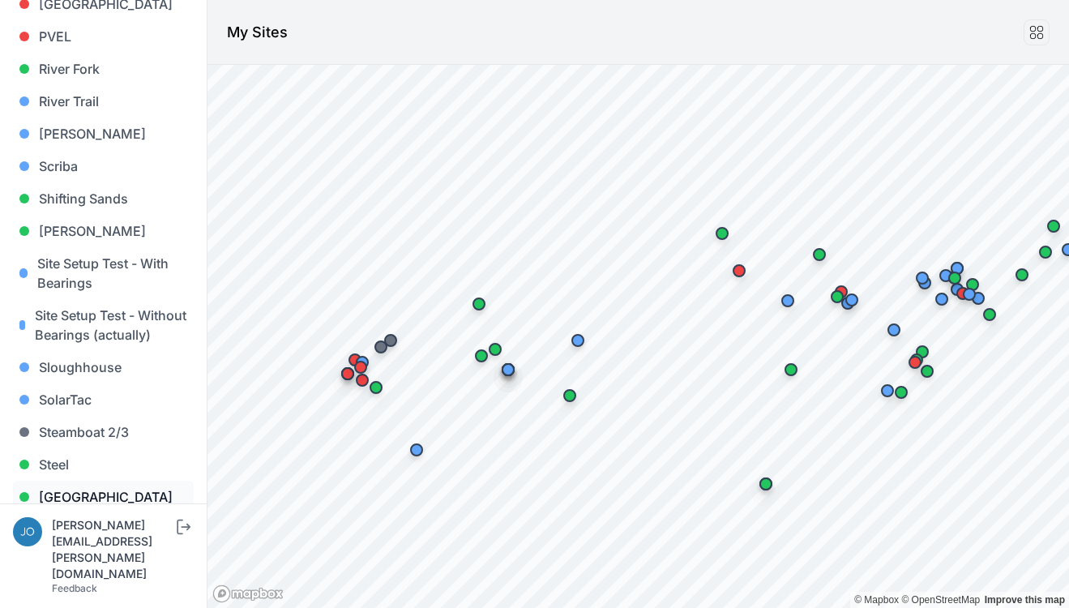
click at [86, 481] on link "[GEOGRAPHIC_DATA]" at bounding box center [103, 497] width 181 height 32
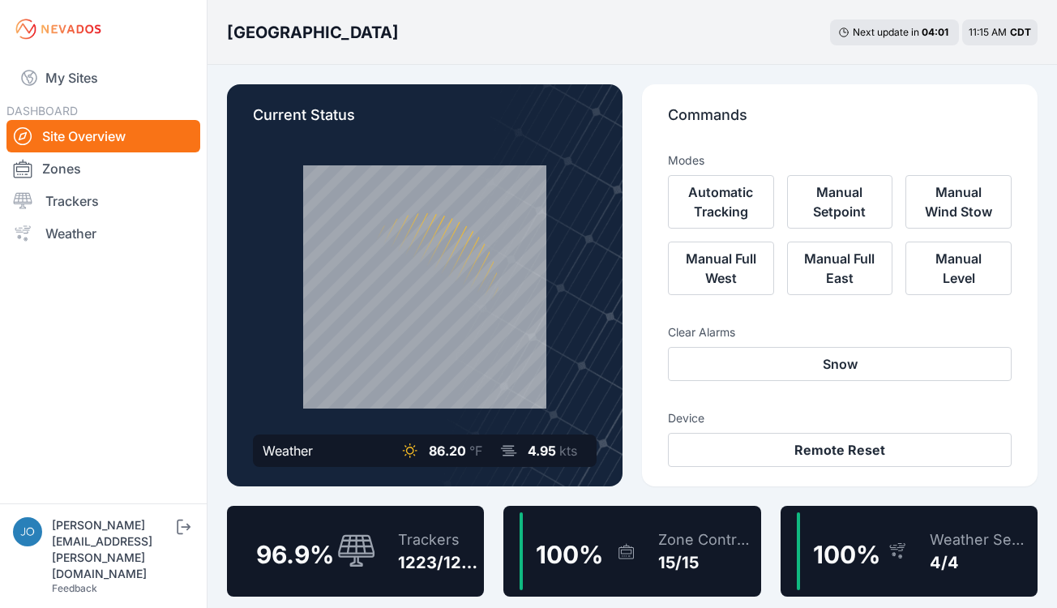
click at [373, 518] on div "96.9 %" at bounding box center [309, 551] width 132 height 78
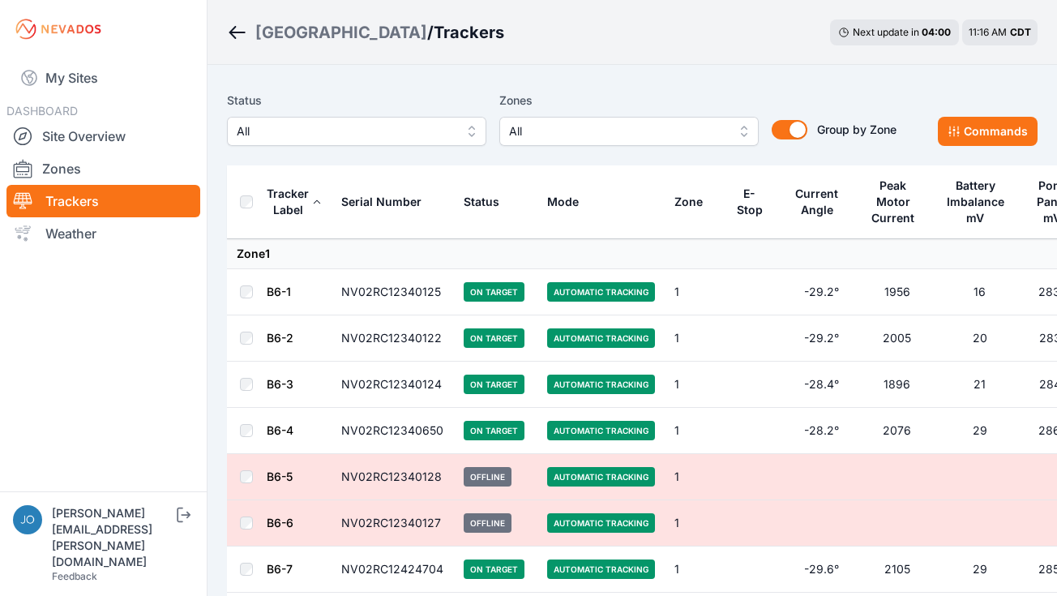
click at [367, 135] on span "All" at bounding box center [345, 131] width 217 height 19
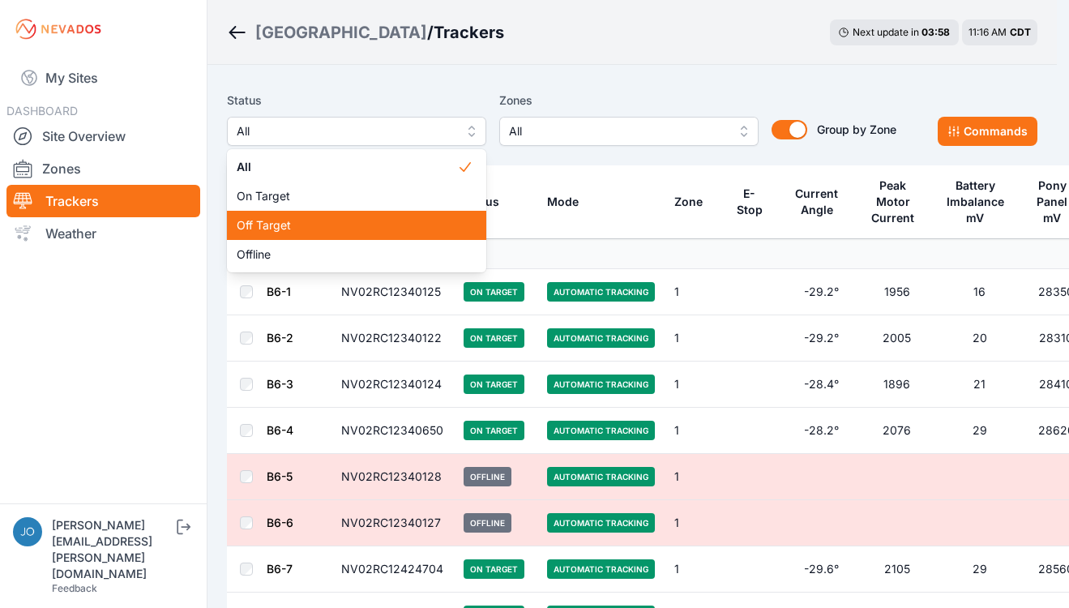
click at [334, 232] on span "Off Target" at bounding box center [347, 225] width 220 height 16
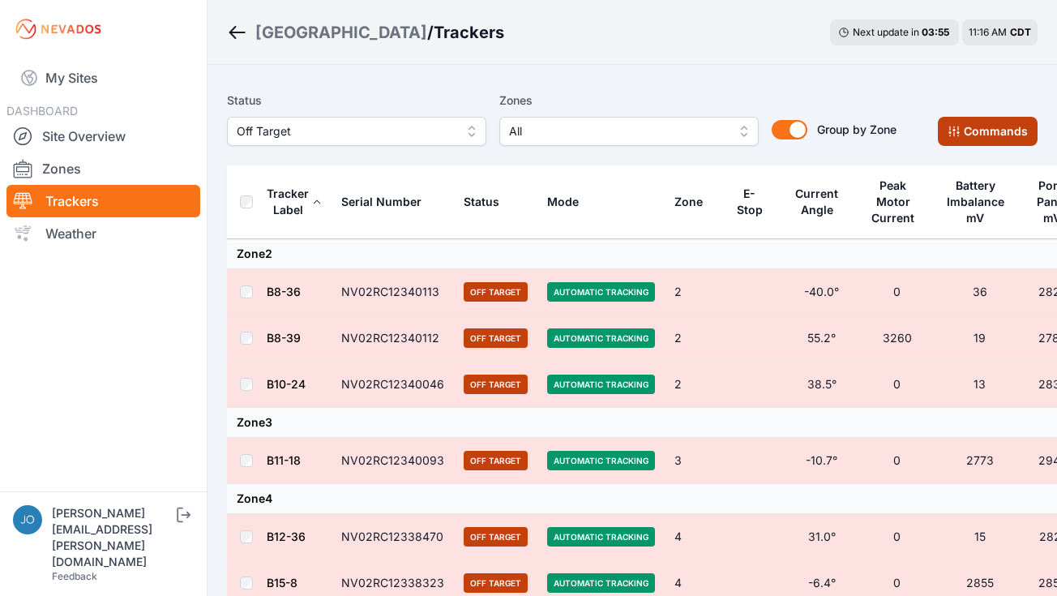
click at [978, 139] on button "Commands" at bounding box center [988, 131] width 100 height 29
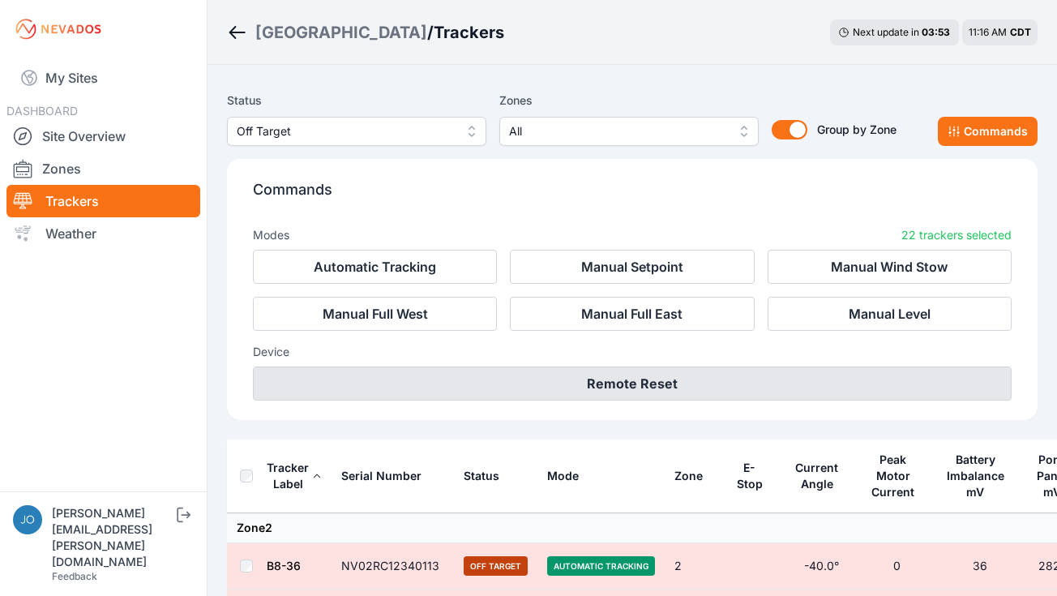
click at [652, 392] on button "Remote Reset" at bounding box center [632, 383] width 759 height 34
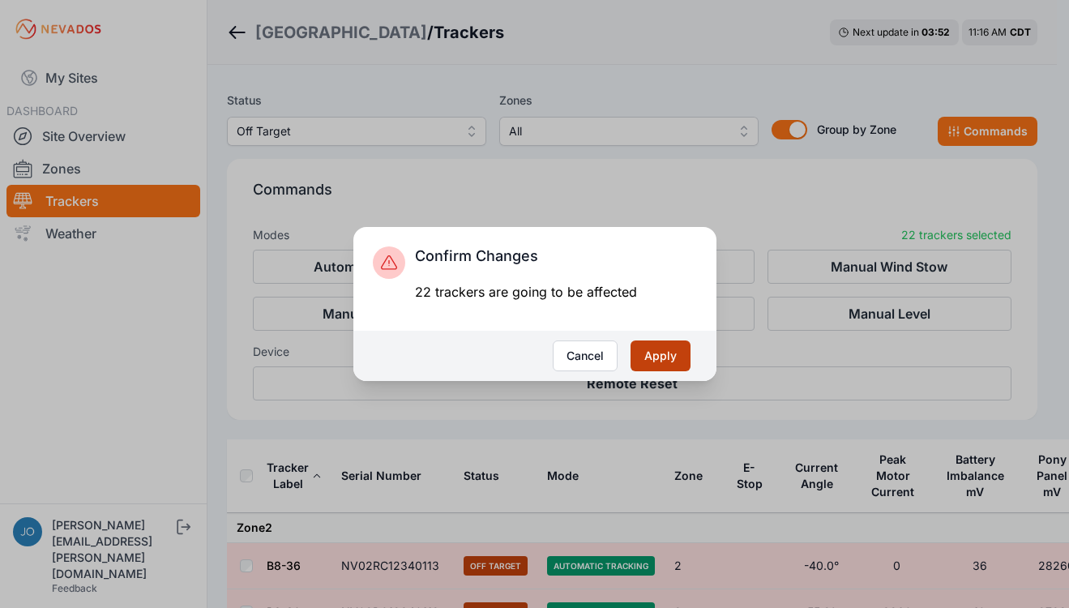
click at [656, 354] on button "Apply" at bounding box center [661, 355] width 60 height 31
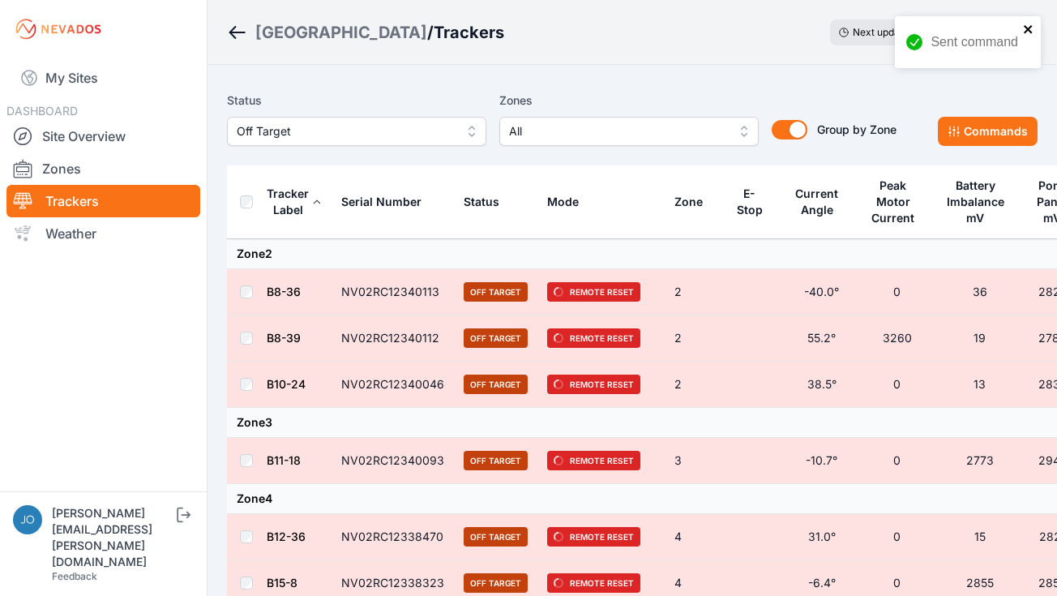
click at [1027, 31] on icon "close" at bounding box center [1028, 29] width 8 height 8
